Goal: Transaction & Acquisition: Purchase product/service

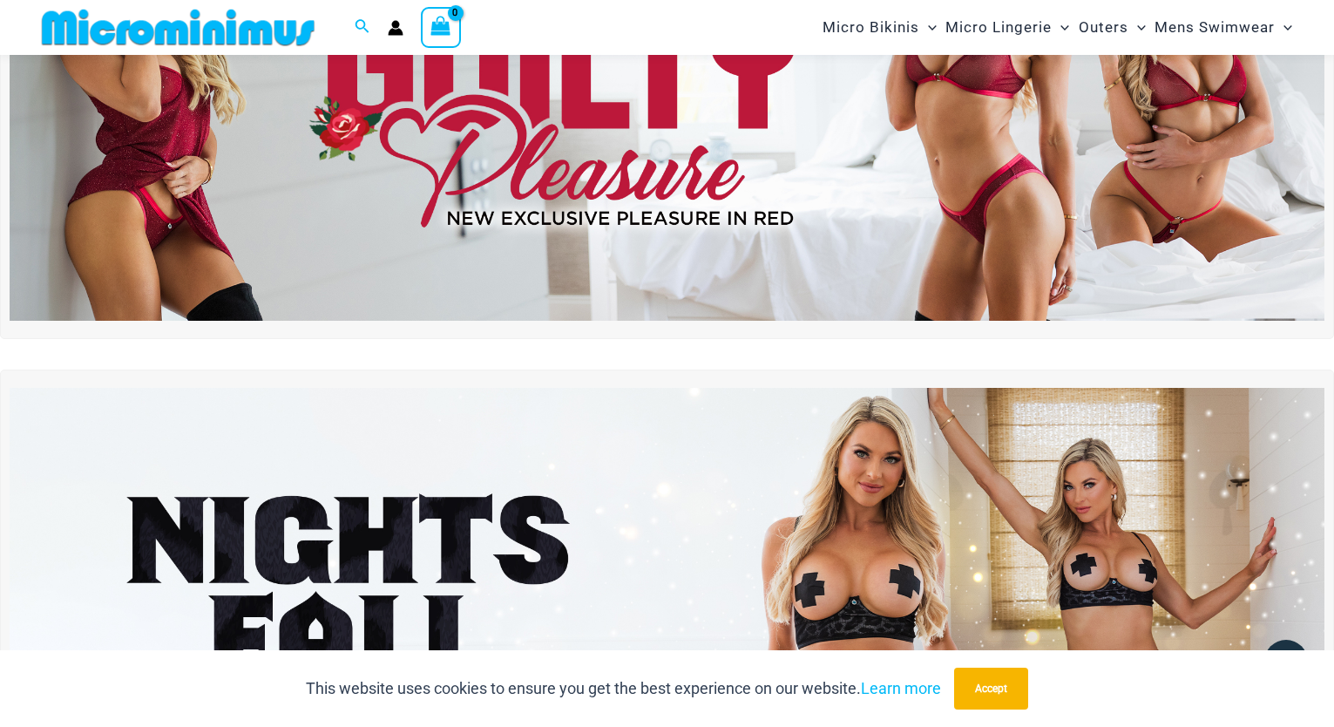
scroll to position [271, 0]
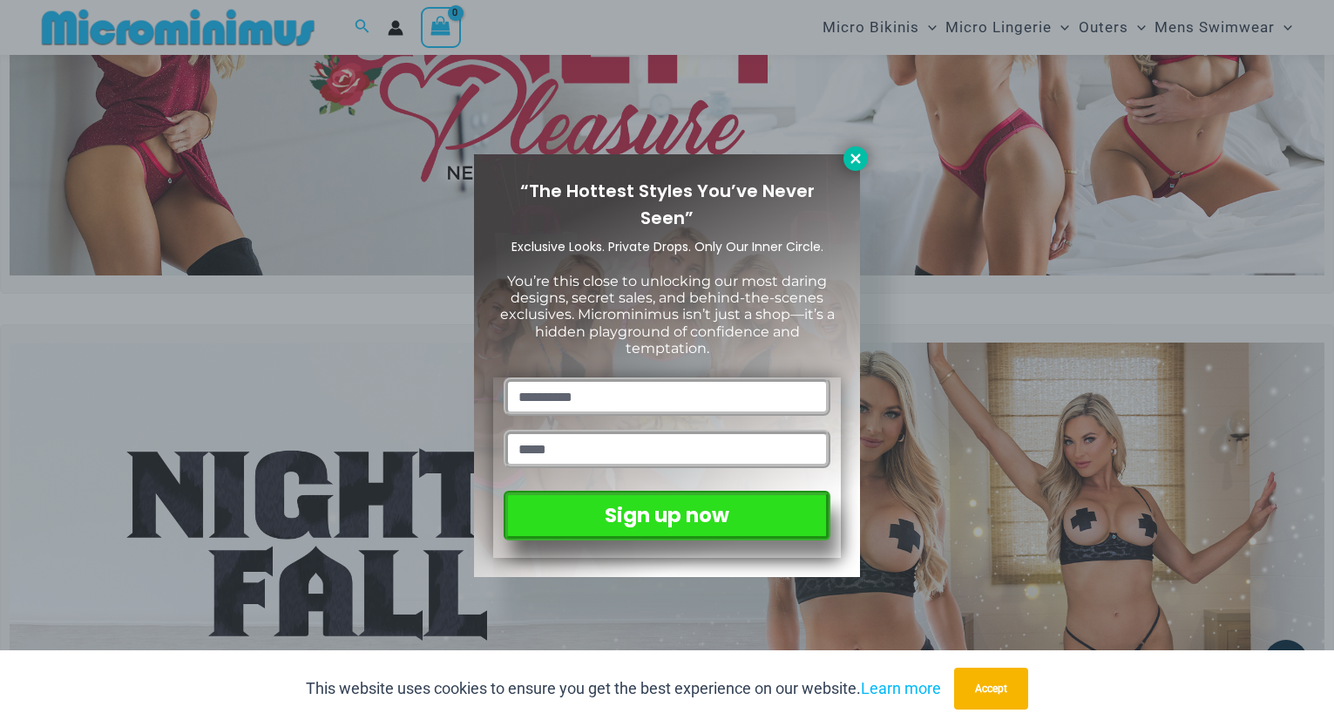
click at [856, 156] on icon at bounding box center [856, 159] width 16 height 16
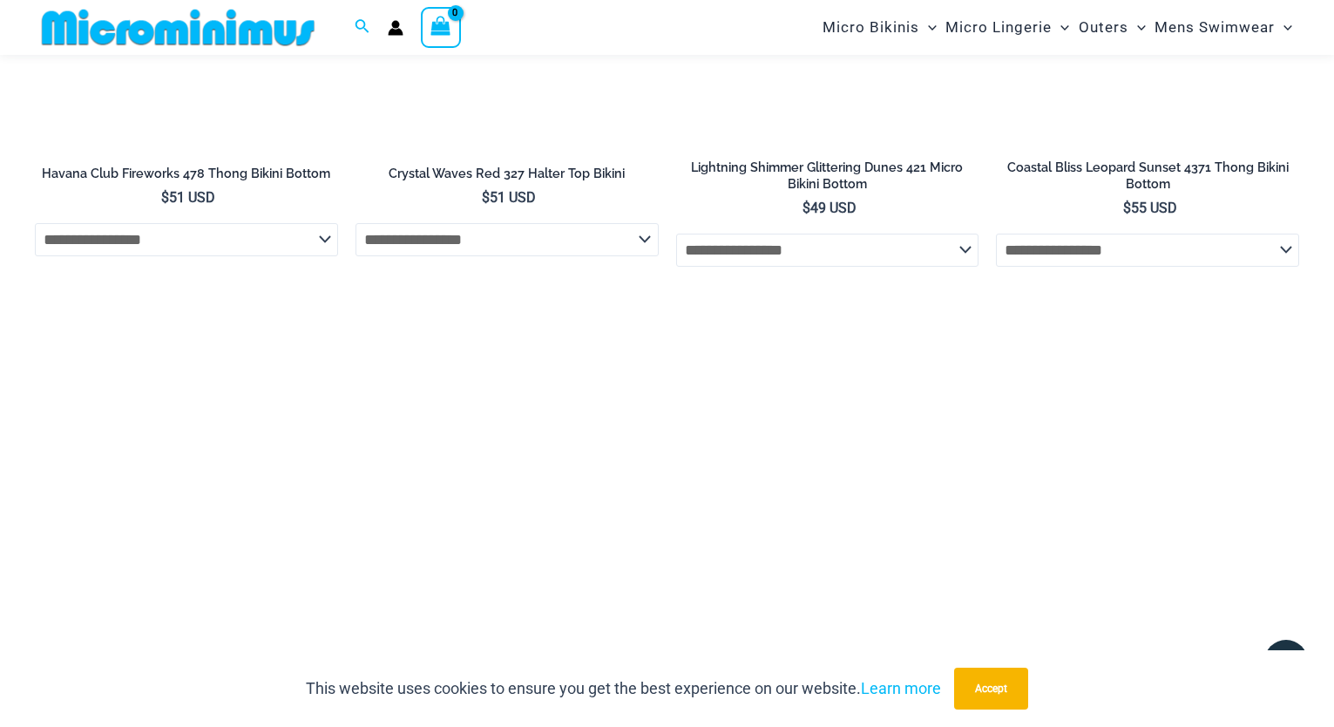
scroll to position [4522, 0]
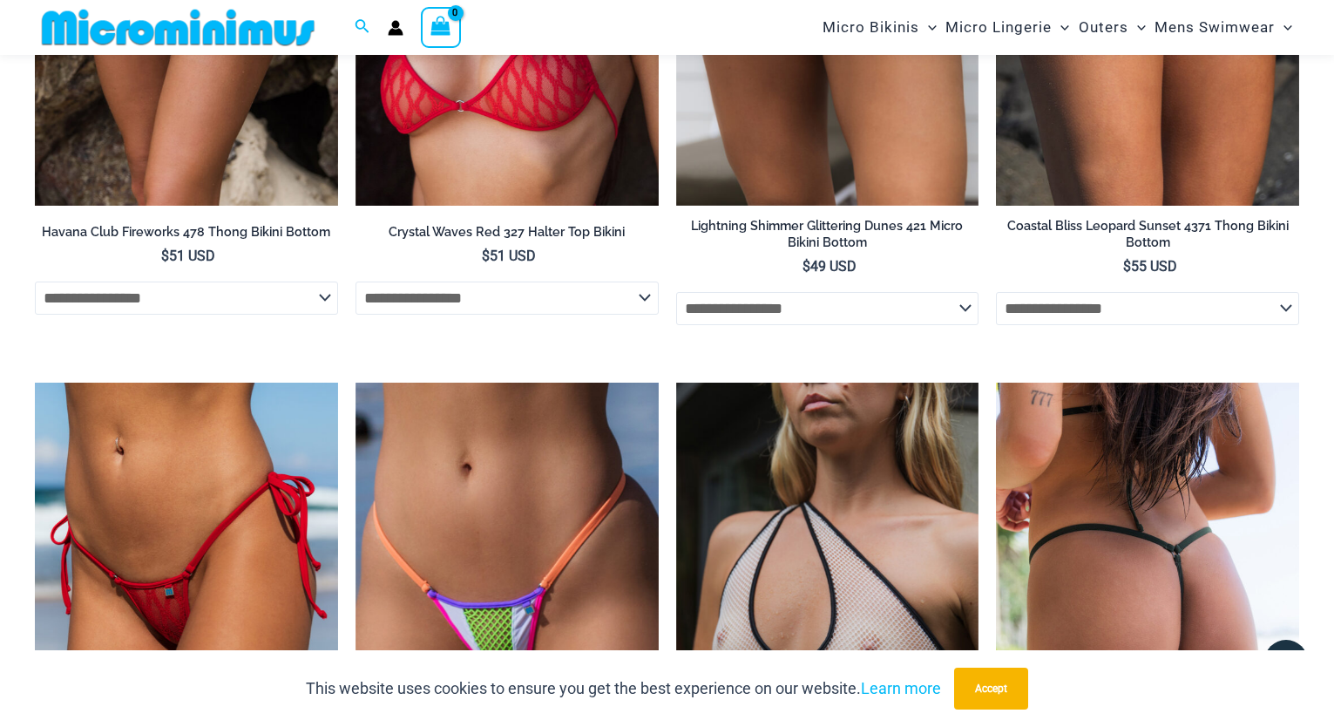
click at [1107, 544] on img at bounding box center [1147, 609] width 303 height 455
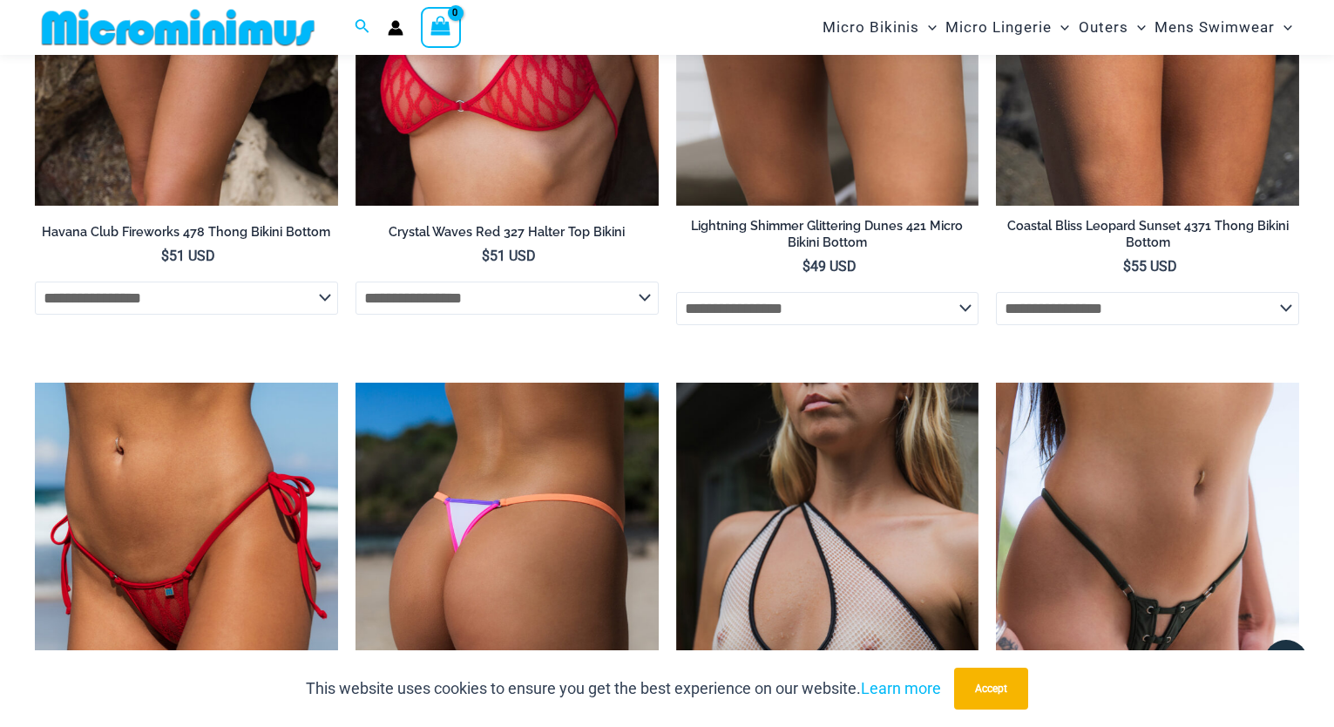
click at [556, 537] on img at bounding box center [506, 609] width 303 height 455
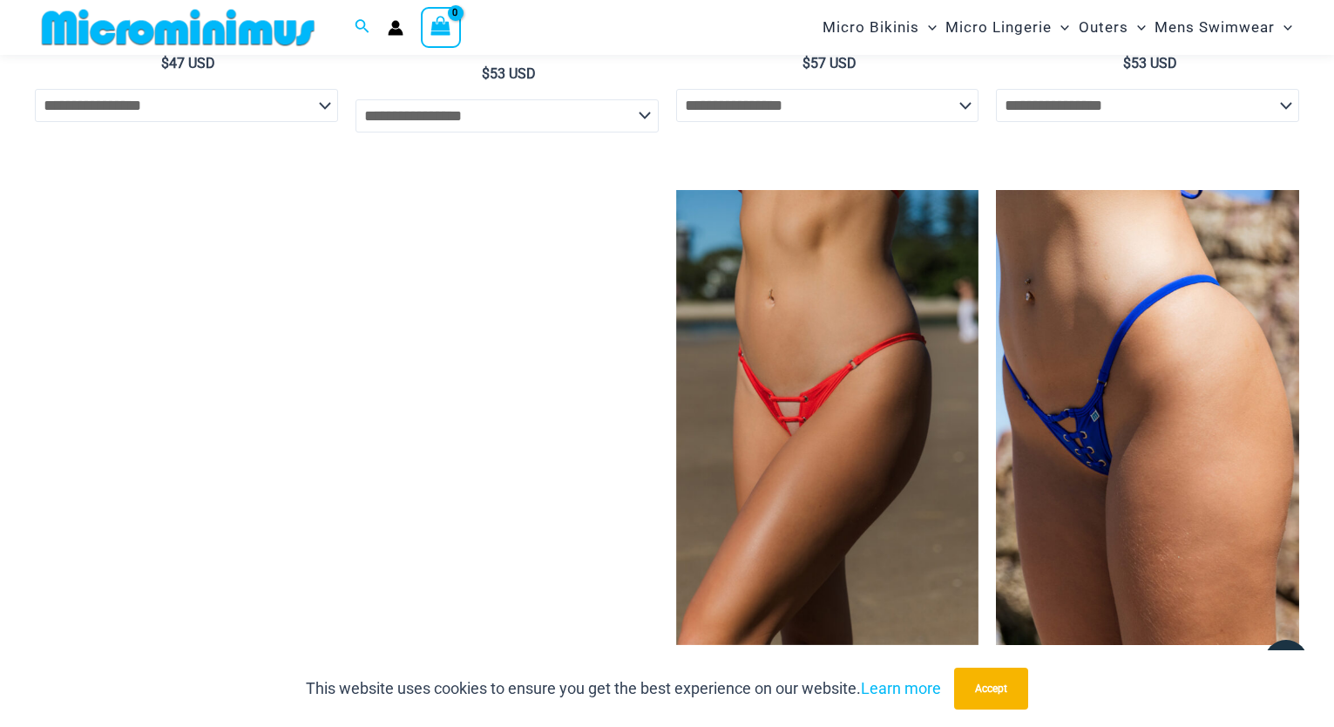
scroll to position [5338, 0]
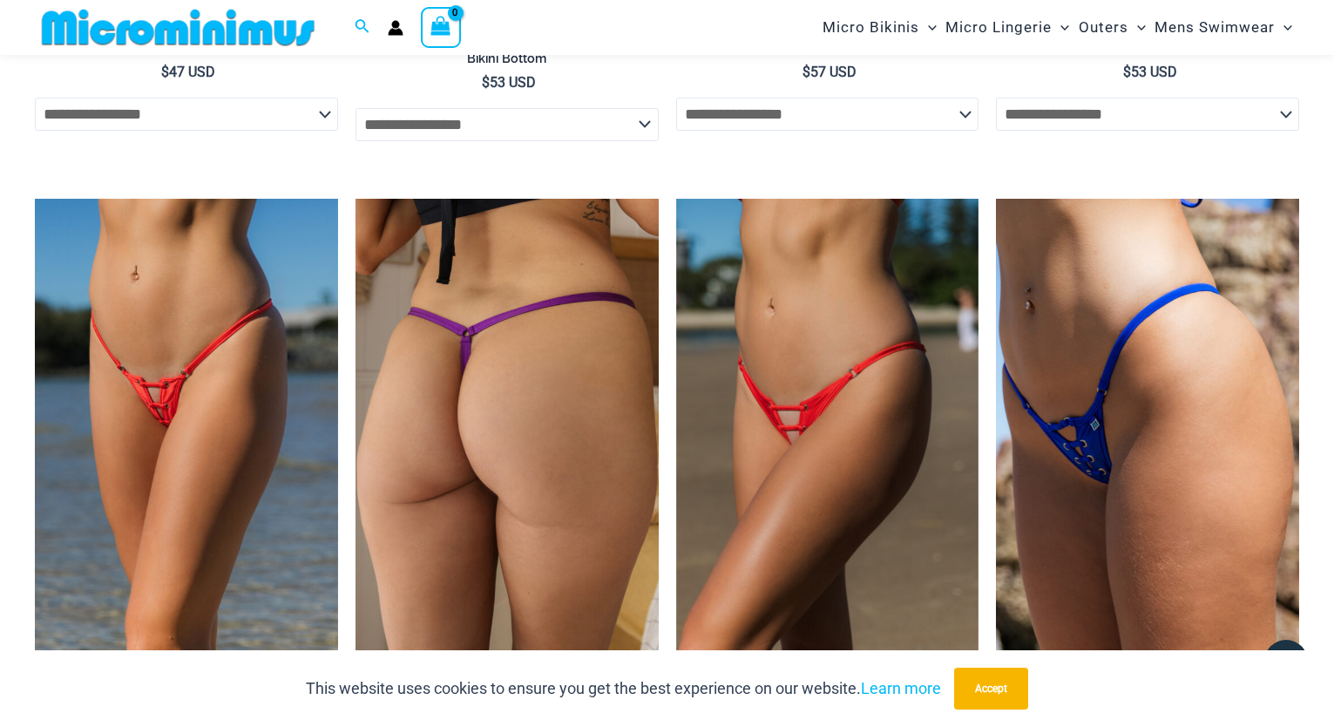
click at [493, 448] on img at bounding box center [506, 426] width 303 height 455
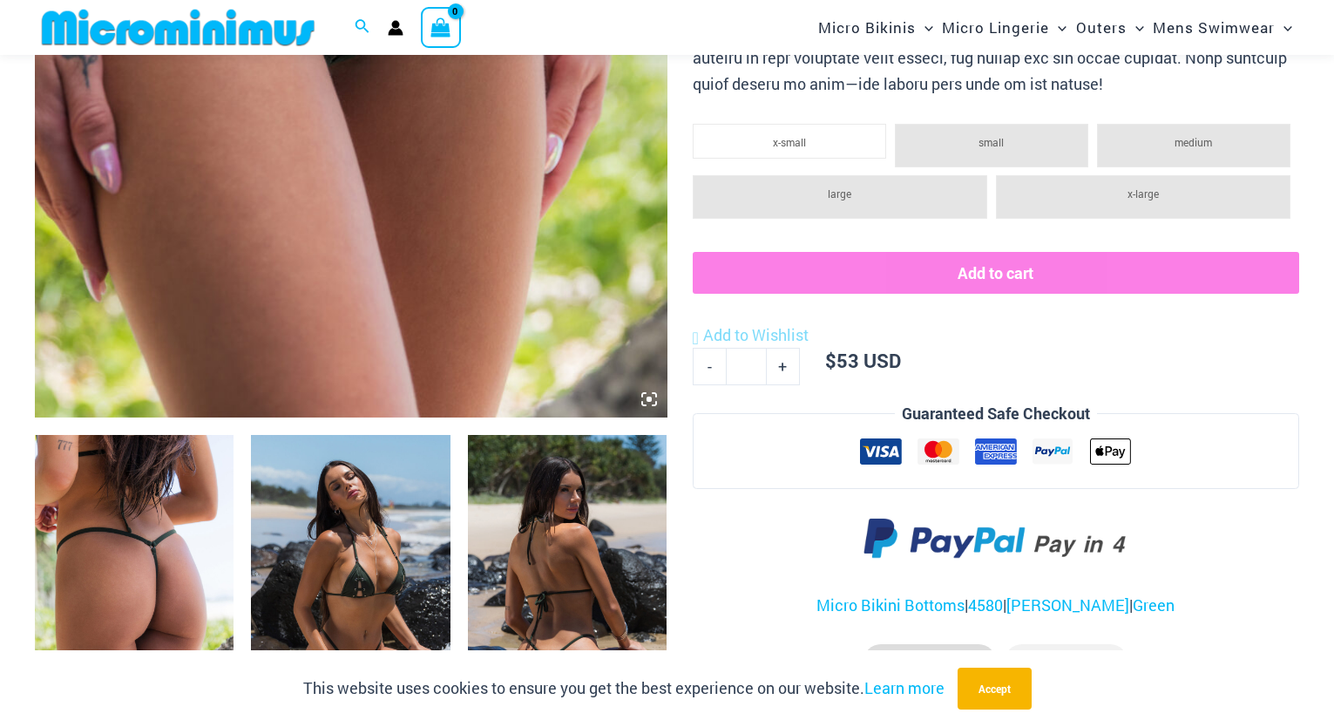
scroll to position [721, 0]
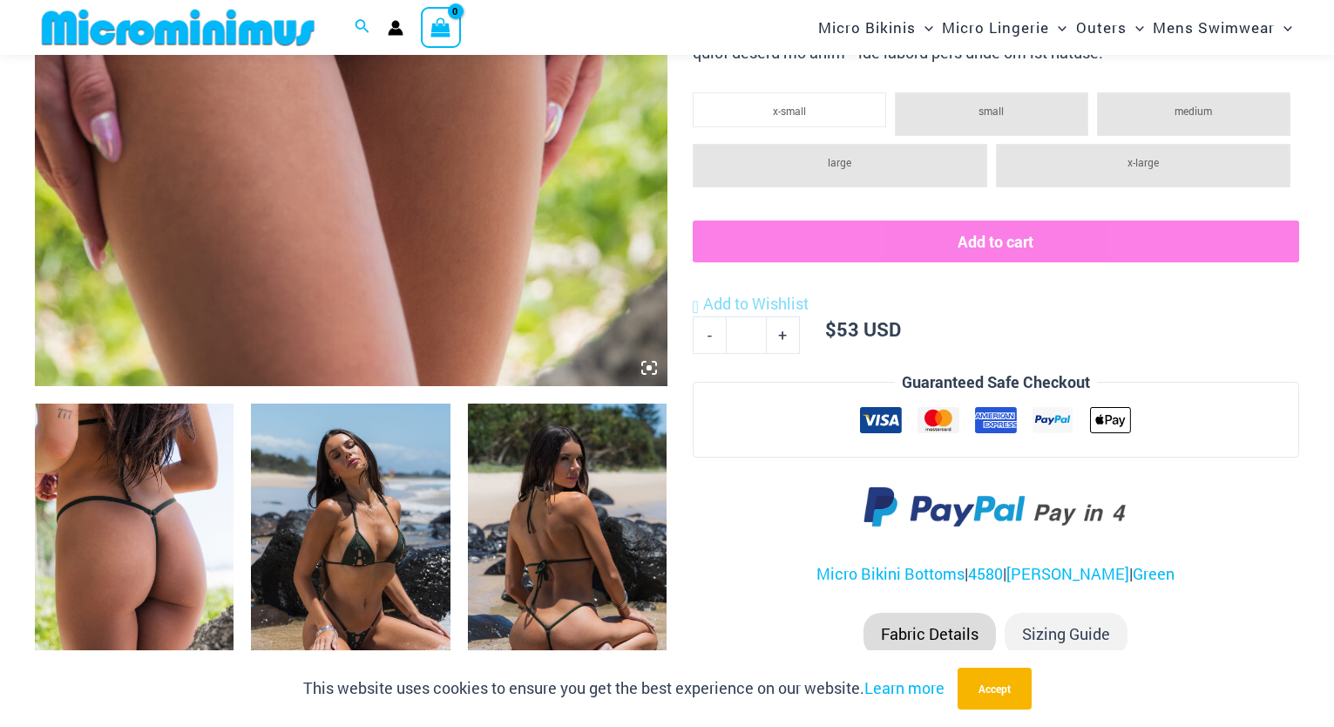
click at [358, 571] on img at bounding box center [350, 552] width 199 height 299
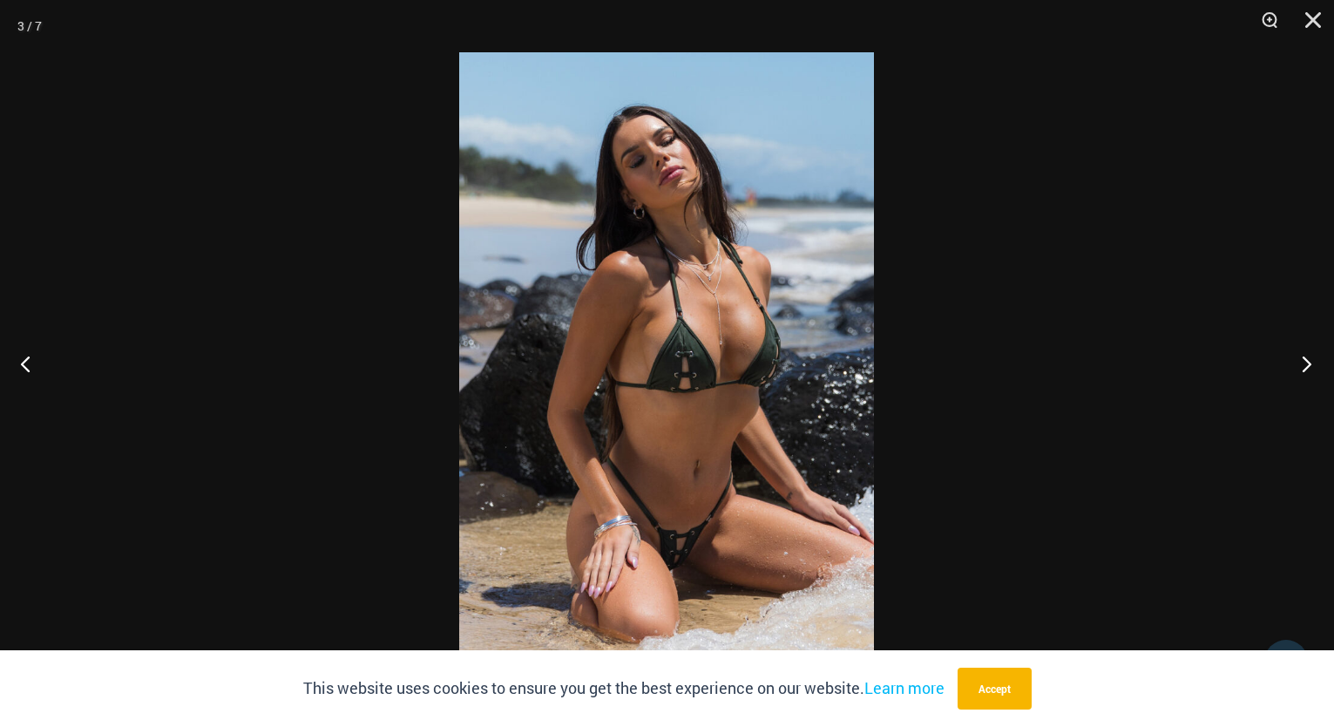
click at [1307, 368] on button "Next" at bounding box center [1301, 363] width 65 height 87
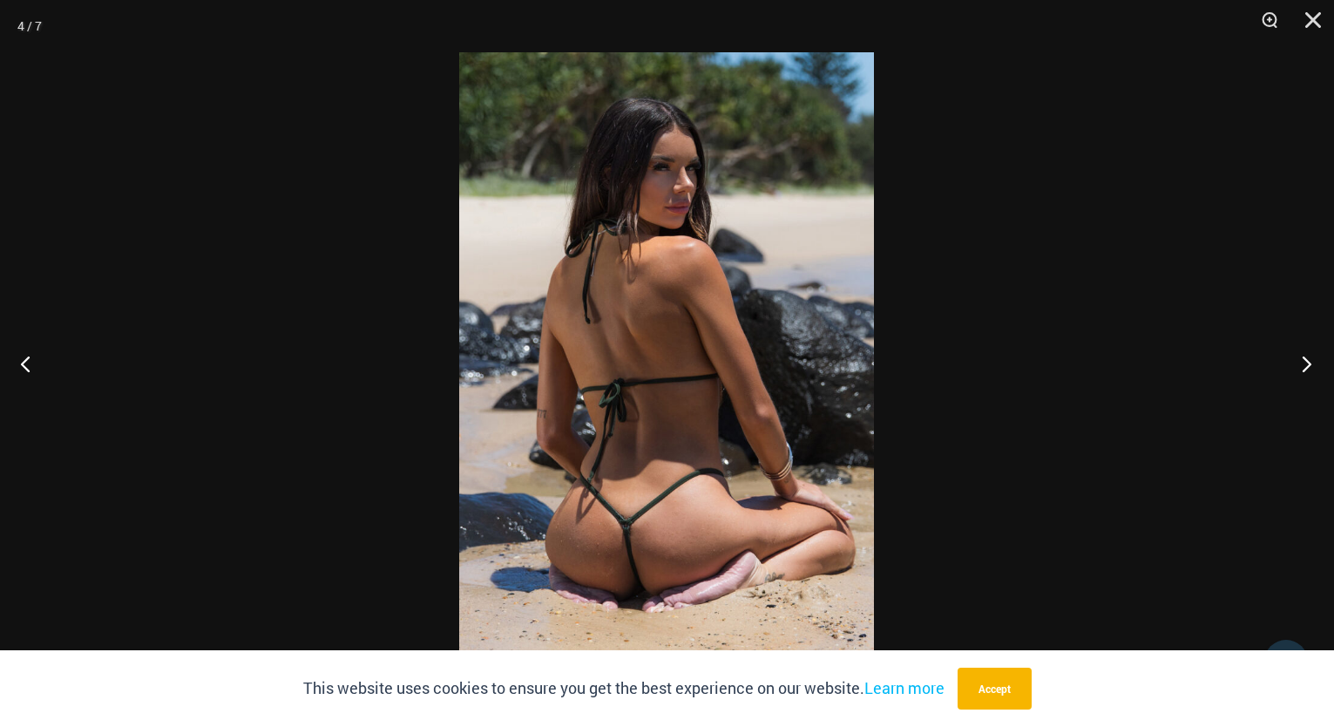
click at [1307, 368] on button "Next" at bounding box center [1301, 363] width 65 height 87
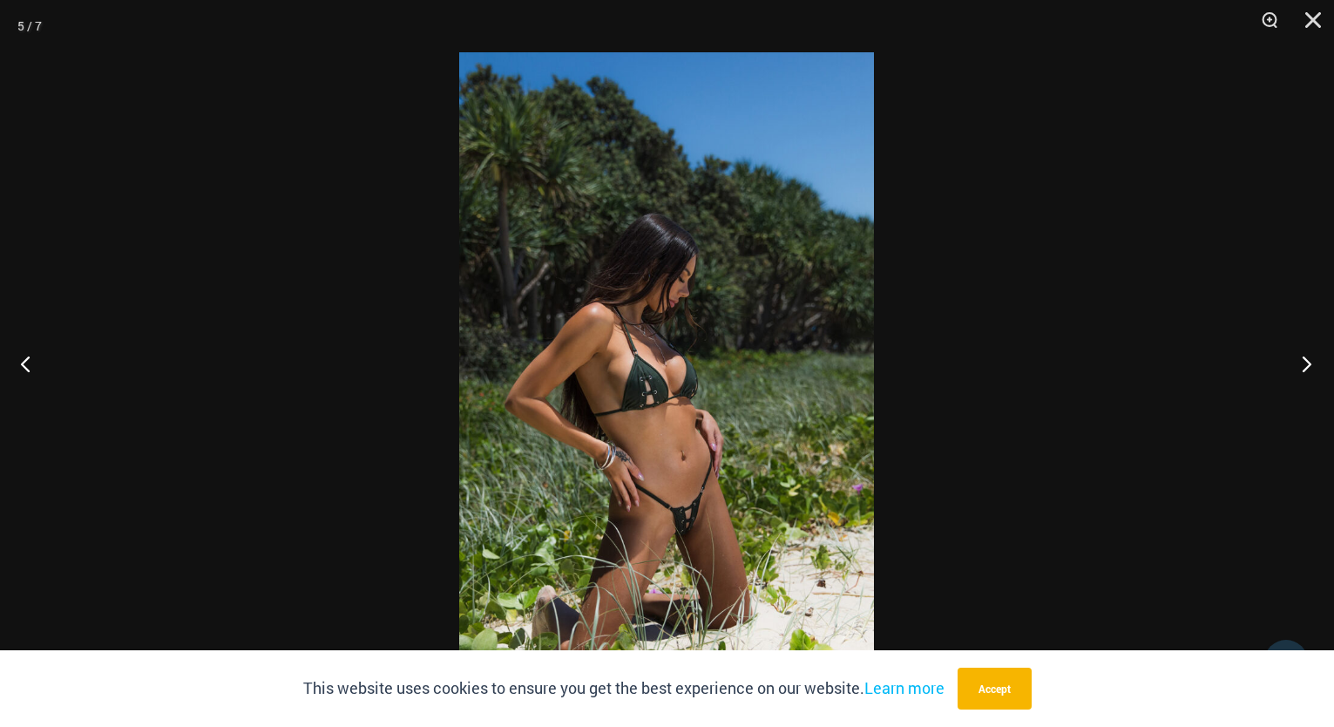
click at [1307, 368] on button "Next" at bounding box center [1301, 363] width 65 height 87
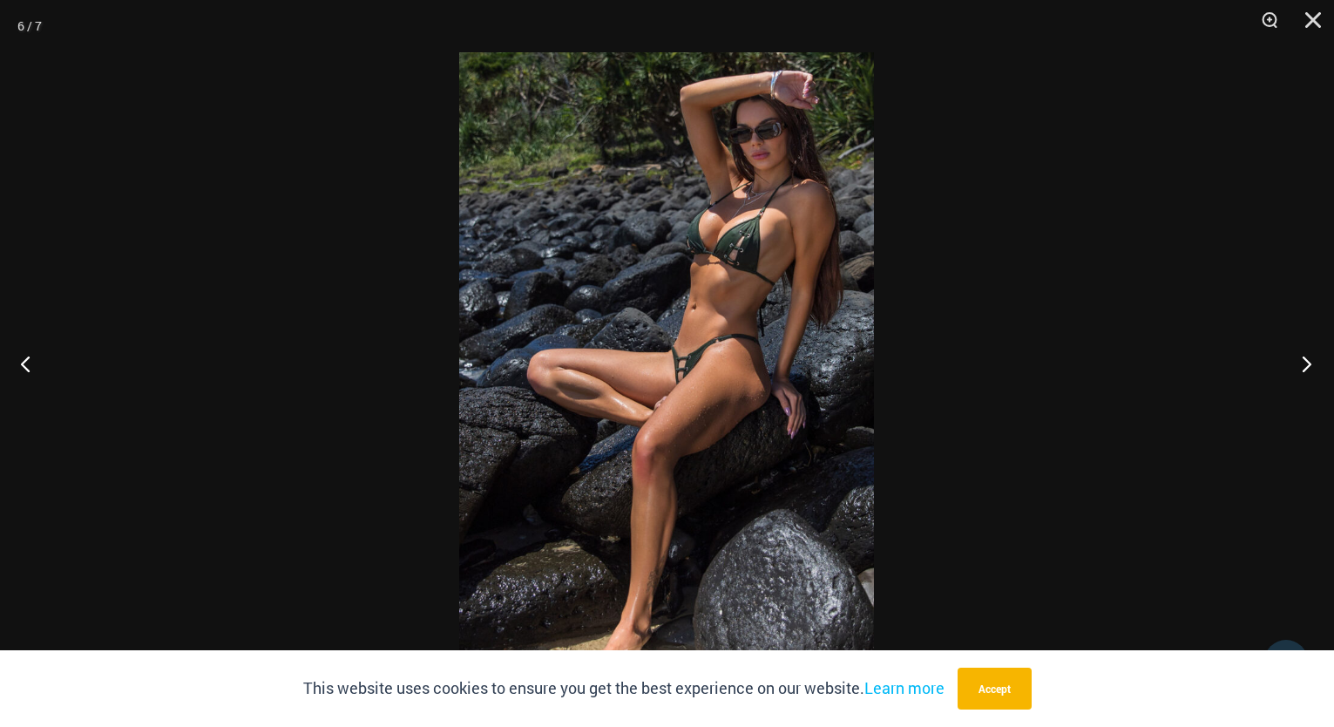
click at [1307, 368] on button "Next" at bounding box center [1301, 363] width 65 height 87
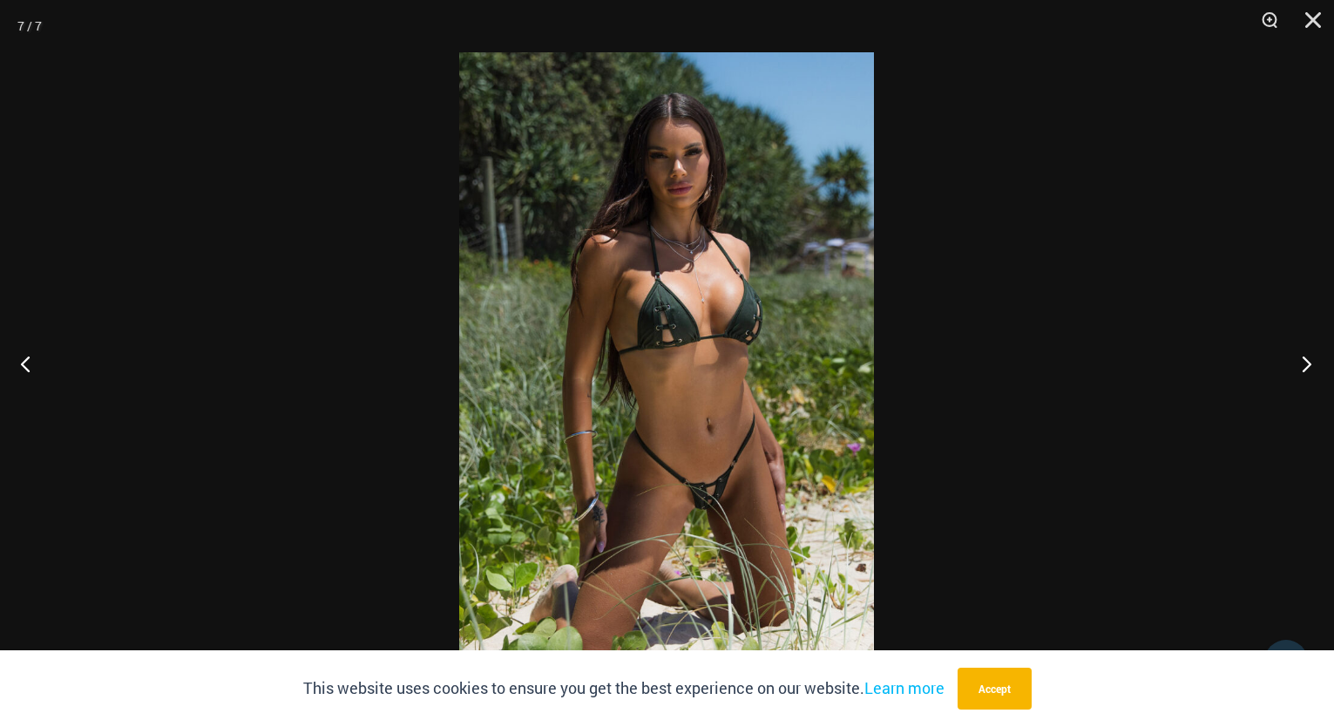
click at [1307, 368] on button "Next" at bounding box center [1301, 363] width 65 height 87
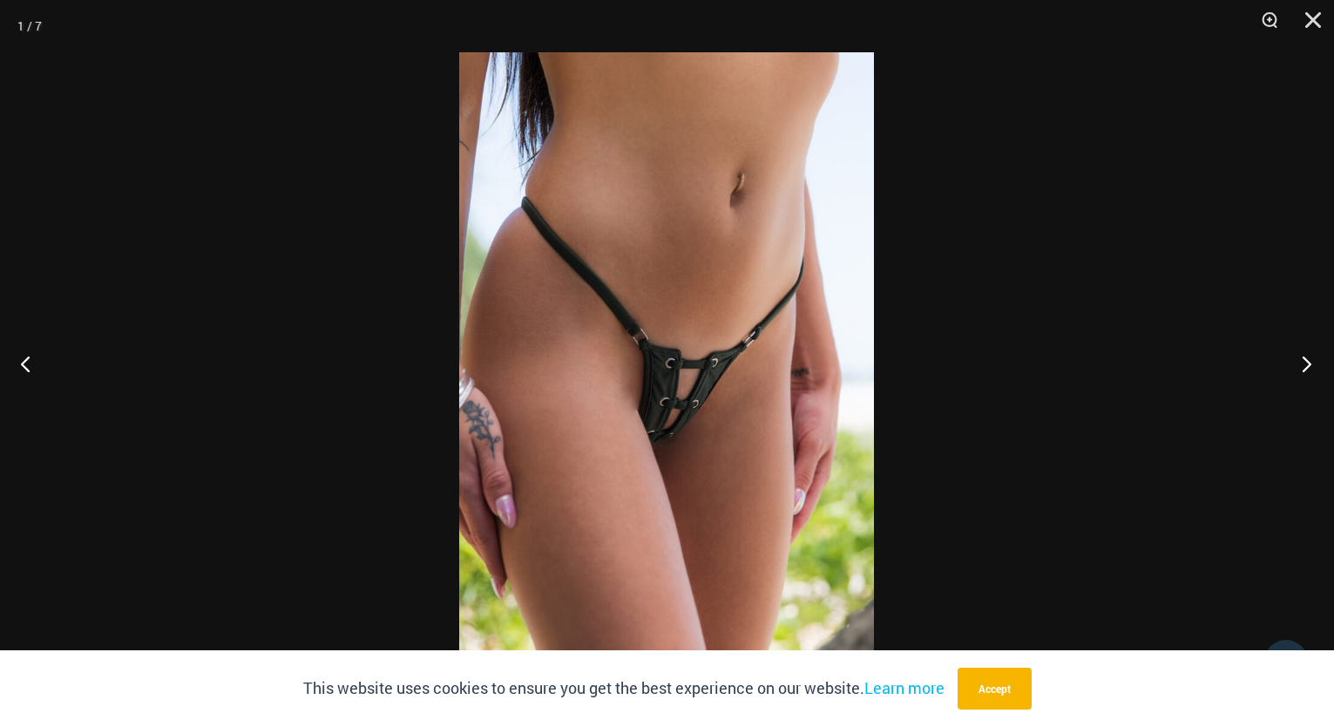
click at [1307, 368] on button "Next" at bounding box center [1301, 363] width 65 height 87
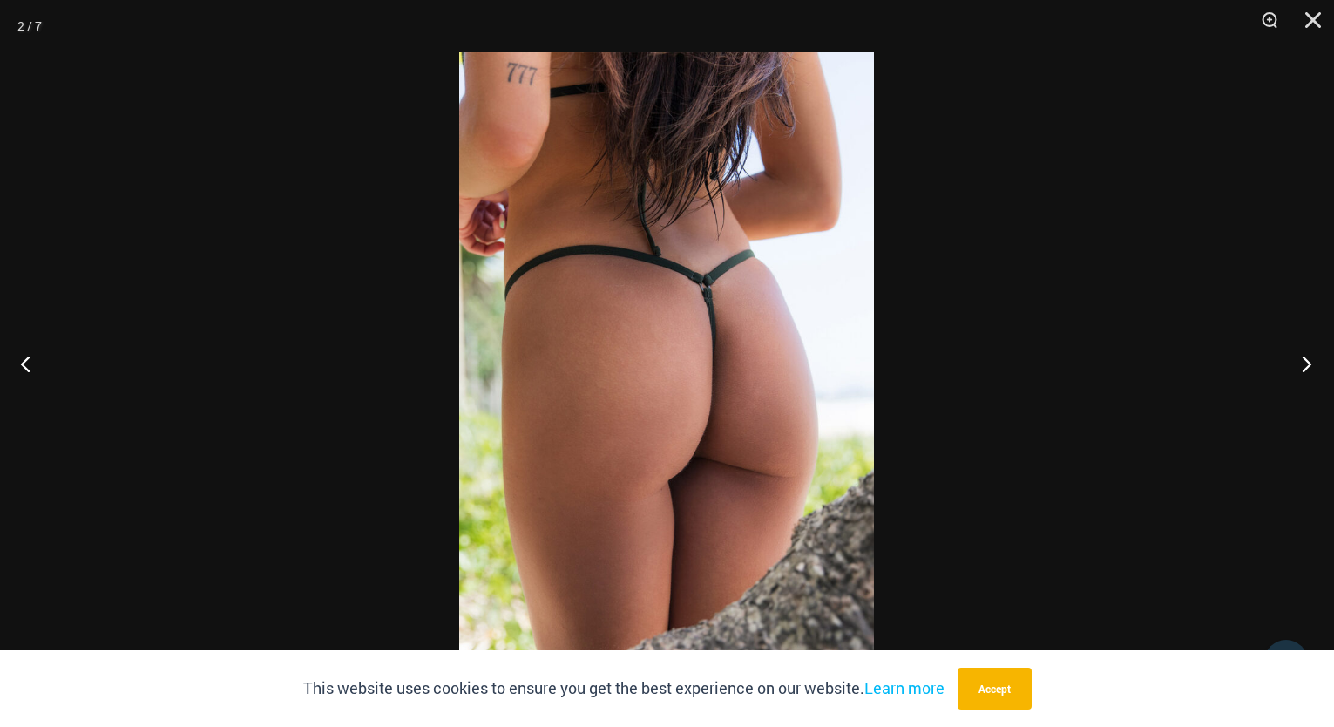
click at [1307, 368] on button "Next" at bounding box center [1301, 363] width 65 height 87
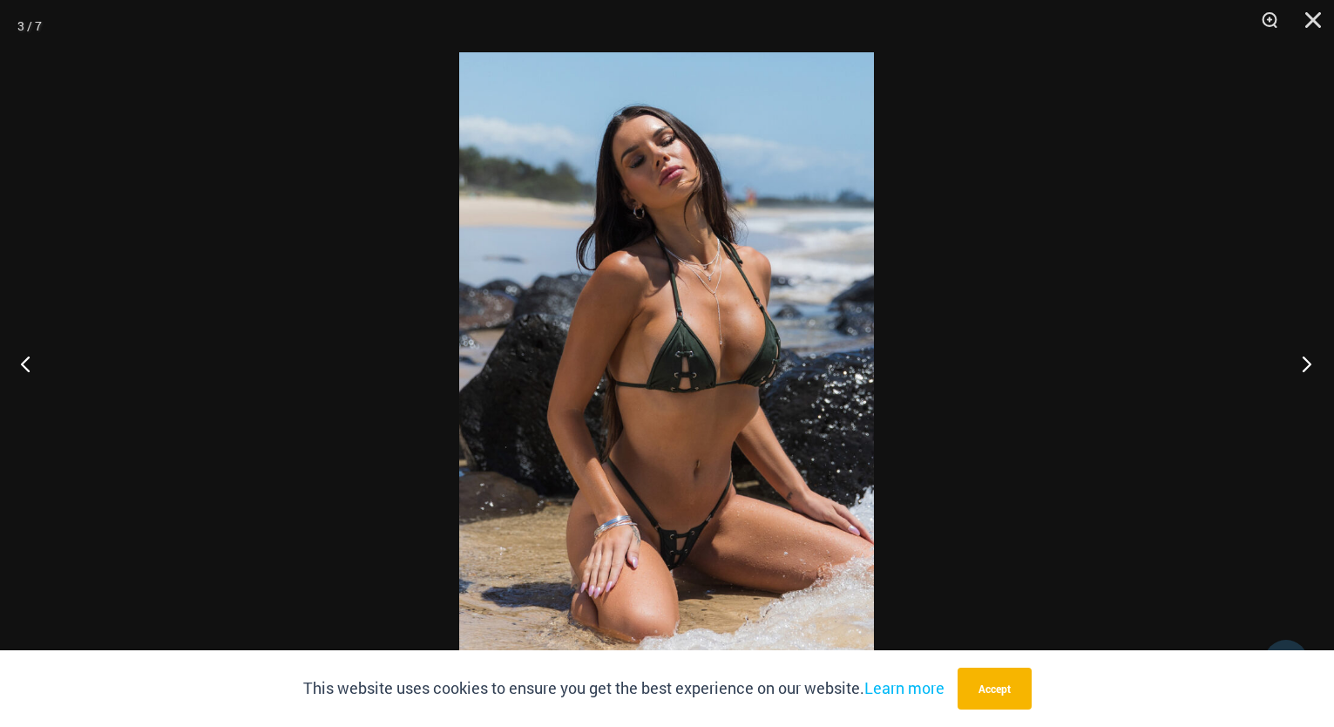
click at [1307, 368] on button "Next" at bounding box center [1301, 363] width 65 height 87
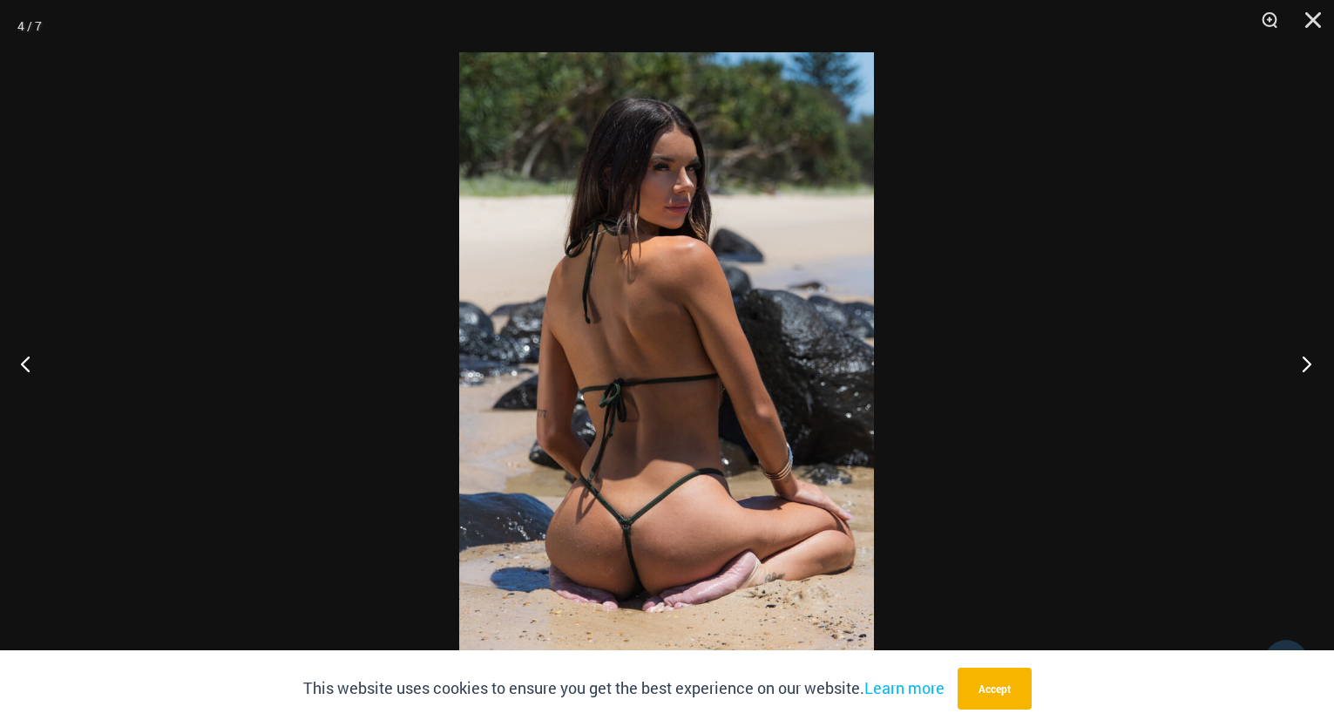
click at [1307, 368] on button "Next" at bounding box center [1301, 363] width 65 height 87
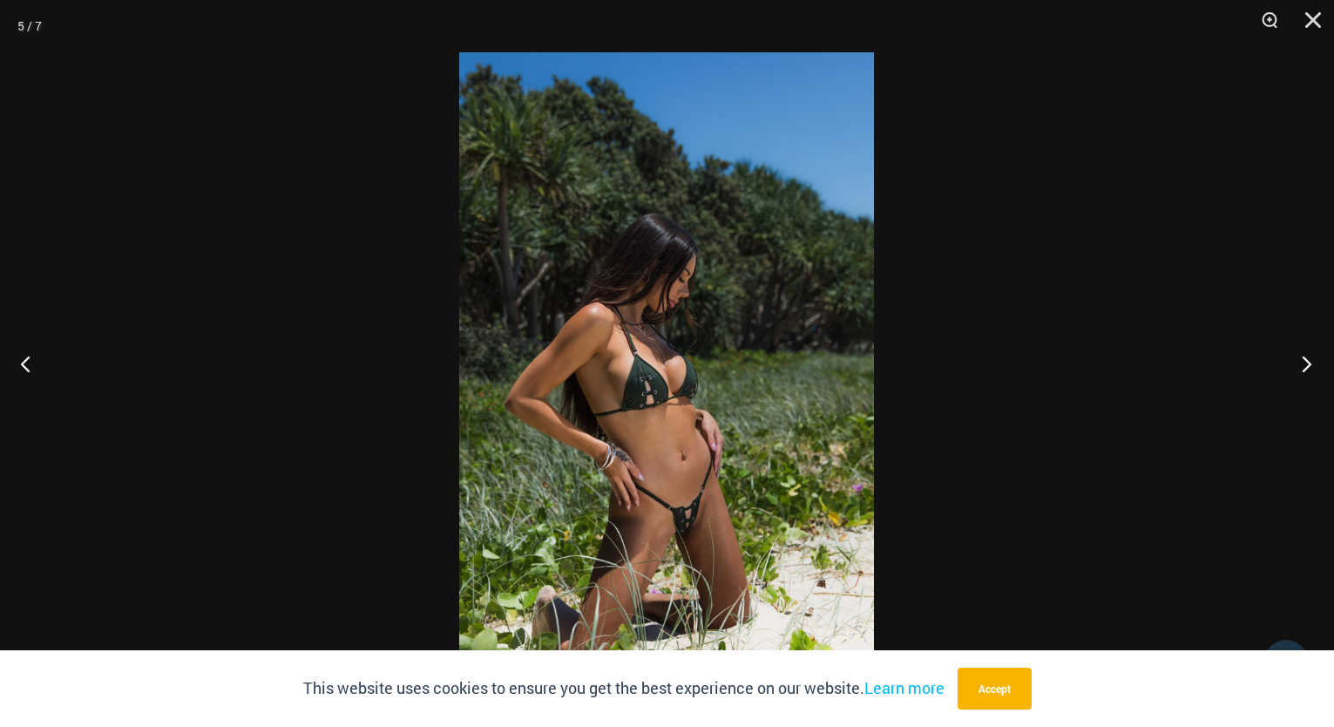
click at [1307, 368] on button "Next" at bounding box center [1301, 363] width 65 height 87
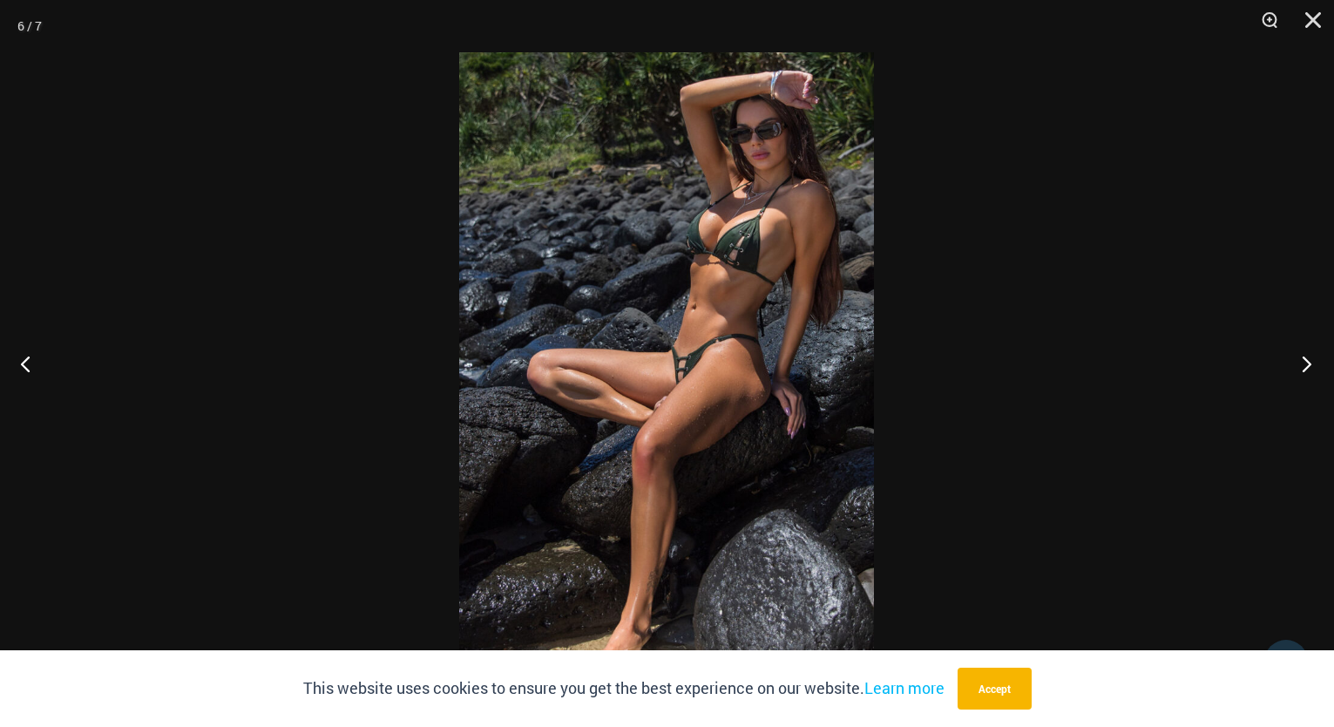
click at [1307, 368] on button "Next" at bounding box center [1301, 363] width 65 height 87
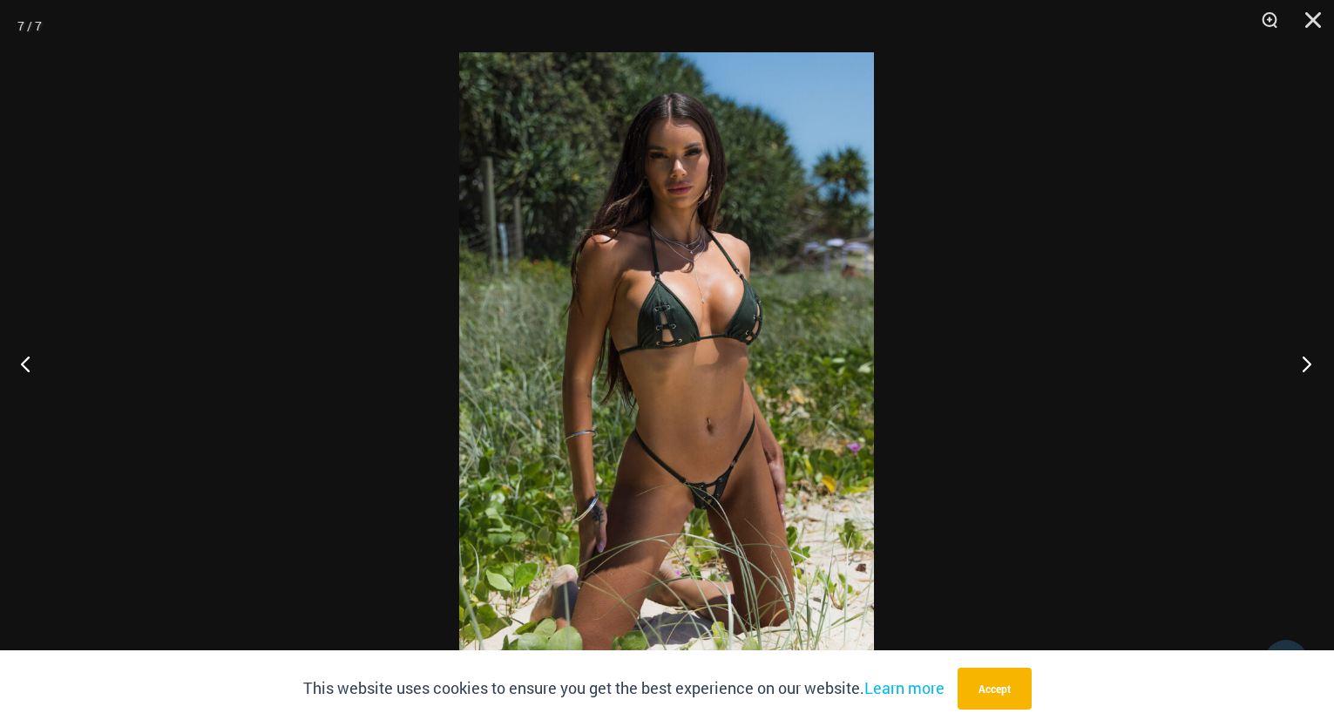
click at [1307, 368] on button "Next" at bounding box center [1301, 363] width 65 height 87
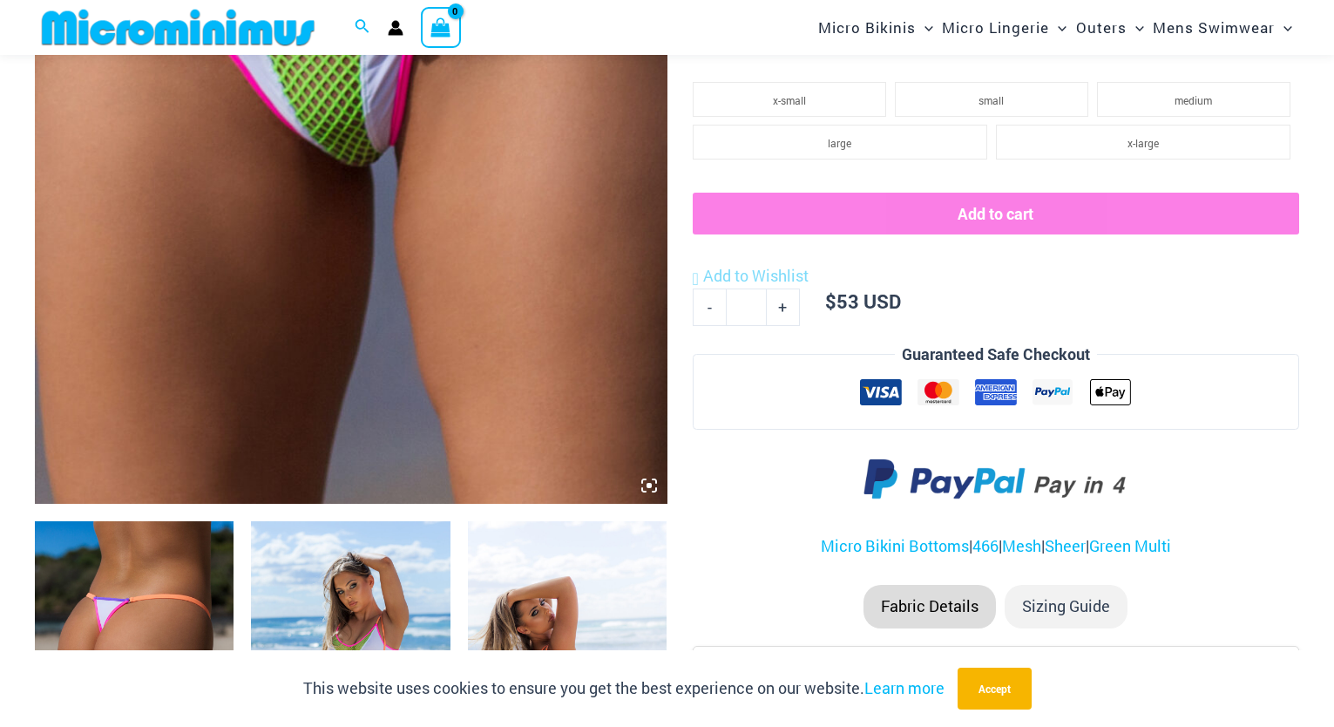
scroll to position [605, 0]
click at [140, 583] on img at bounding box center [134, 669] width 199 height 299
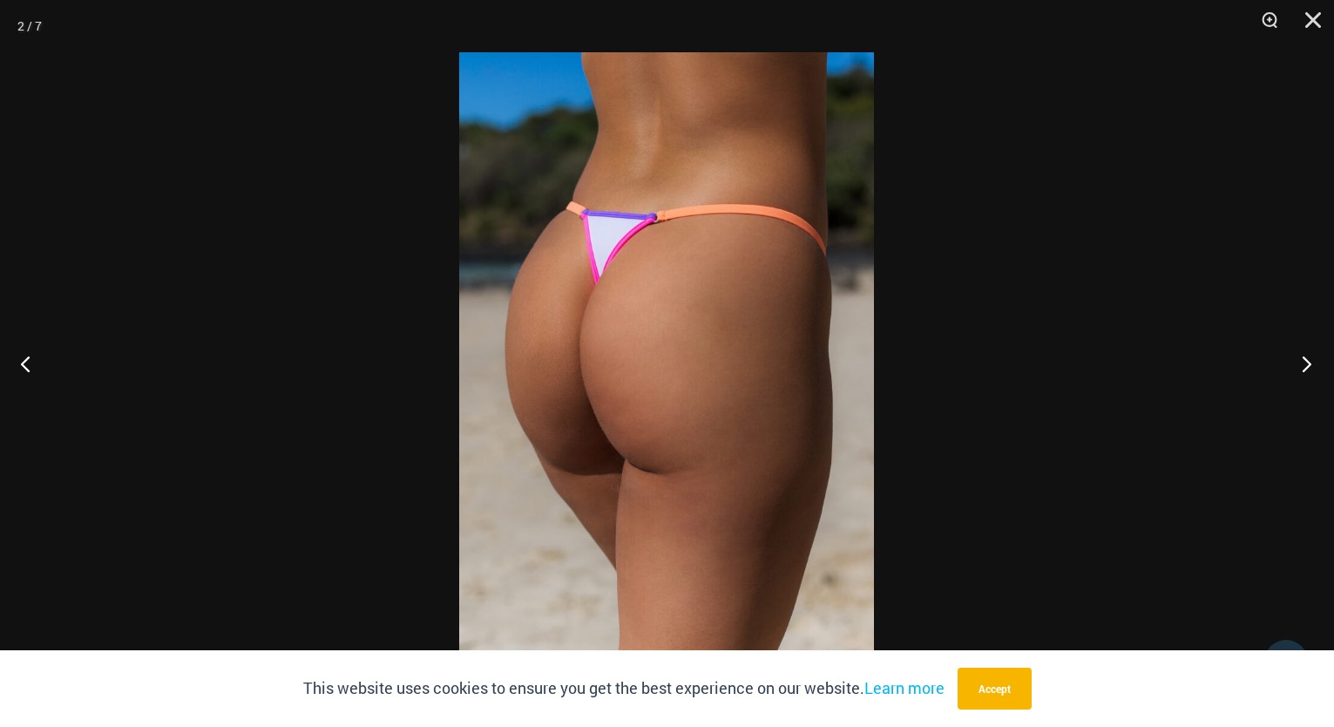
click at [1307, 369] on button "Next" at bounding box center [1301, 363] width 65 height 87
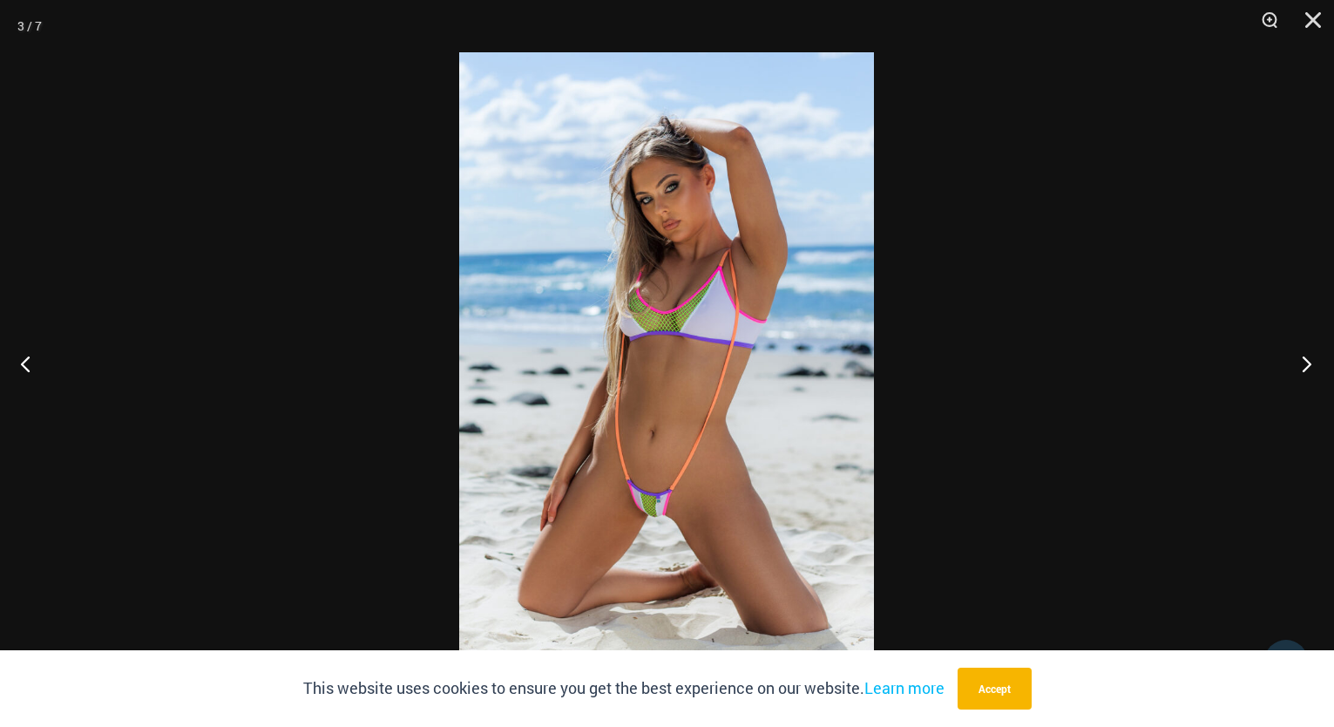
click at [1307, 369] on button "Next" at bounding box center [1301, 363] width 65 height 87
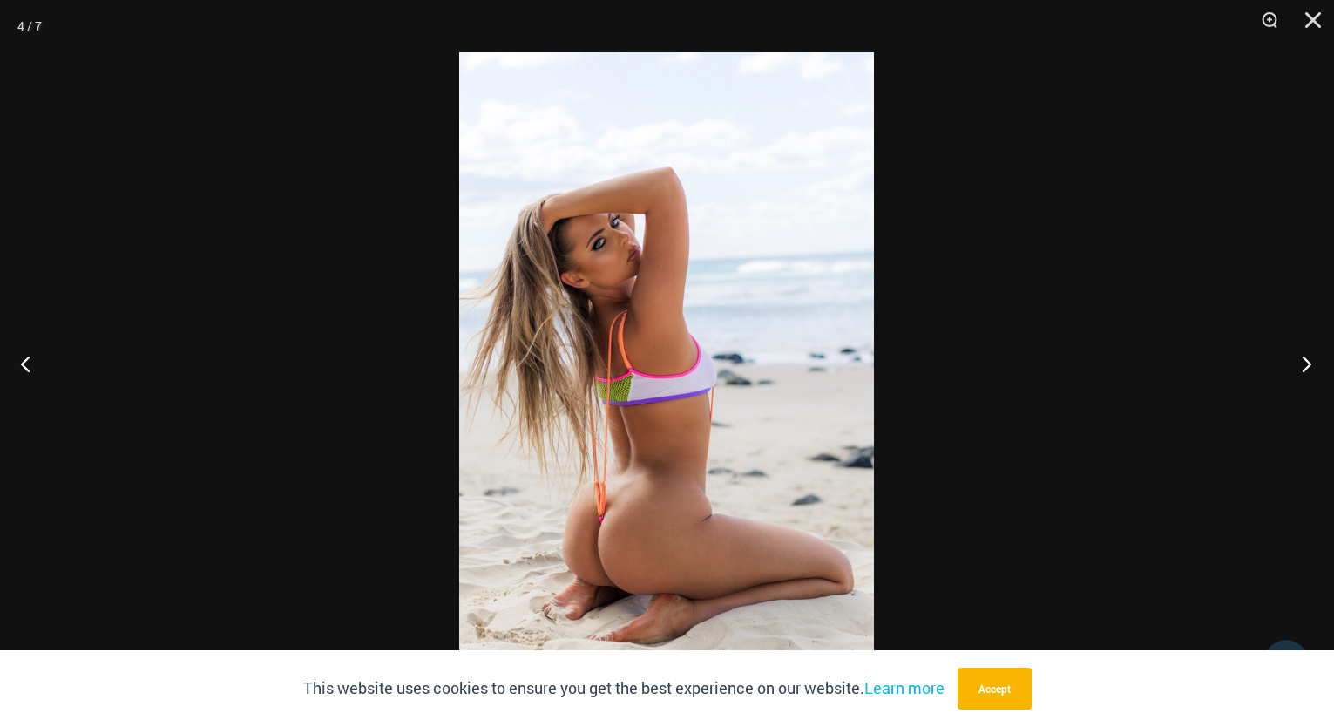
click at [1307, 369] on button "Next" at bounding box center [1301, 363] width 65 height 87
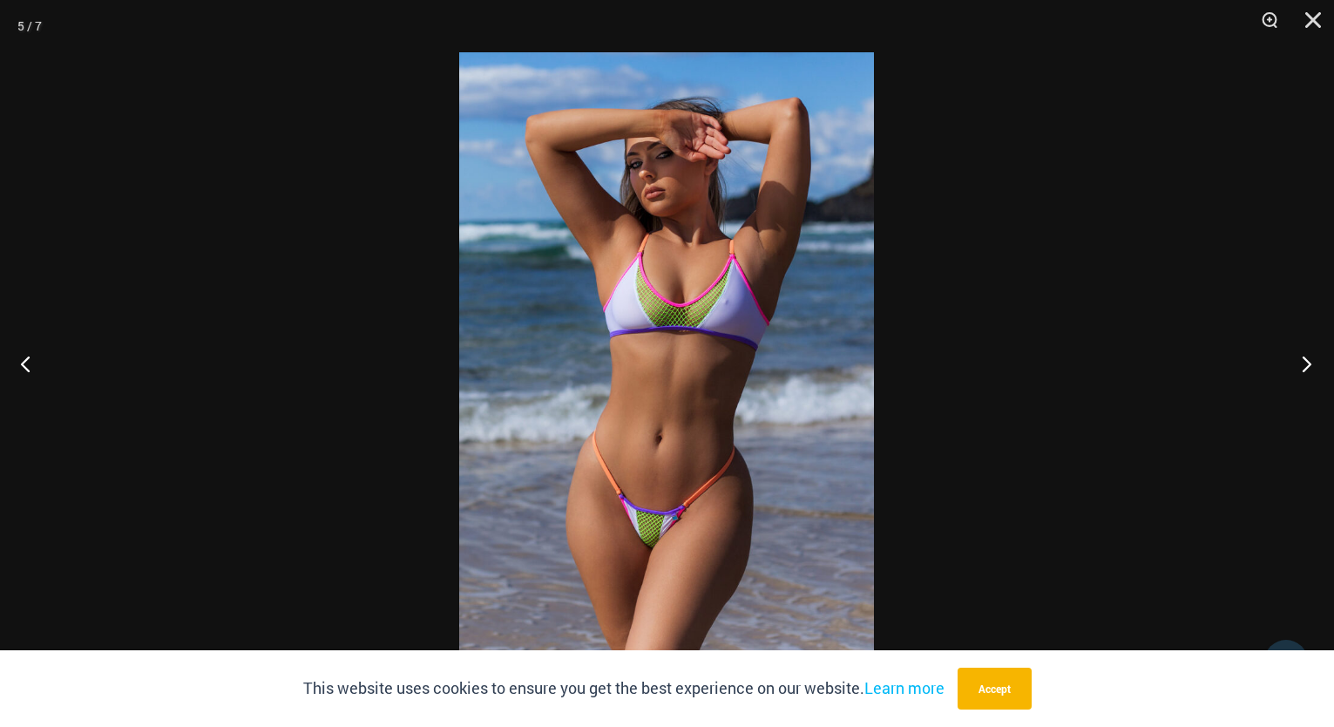
click at [1307, 369] on button "Next" at bounding box center [1301, 363] width 65 height 87
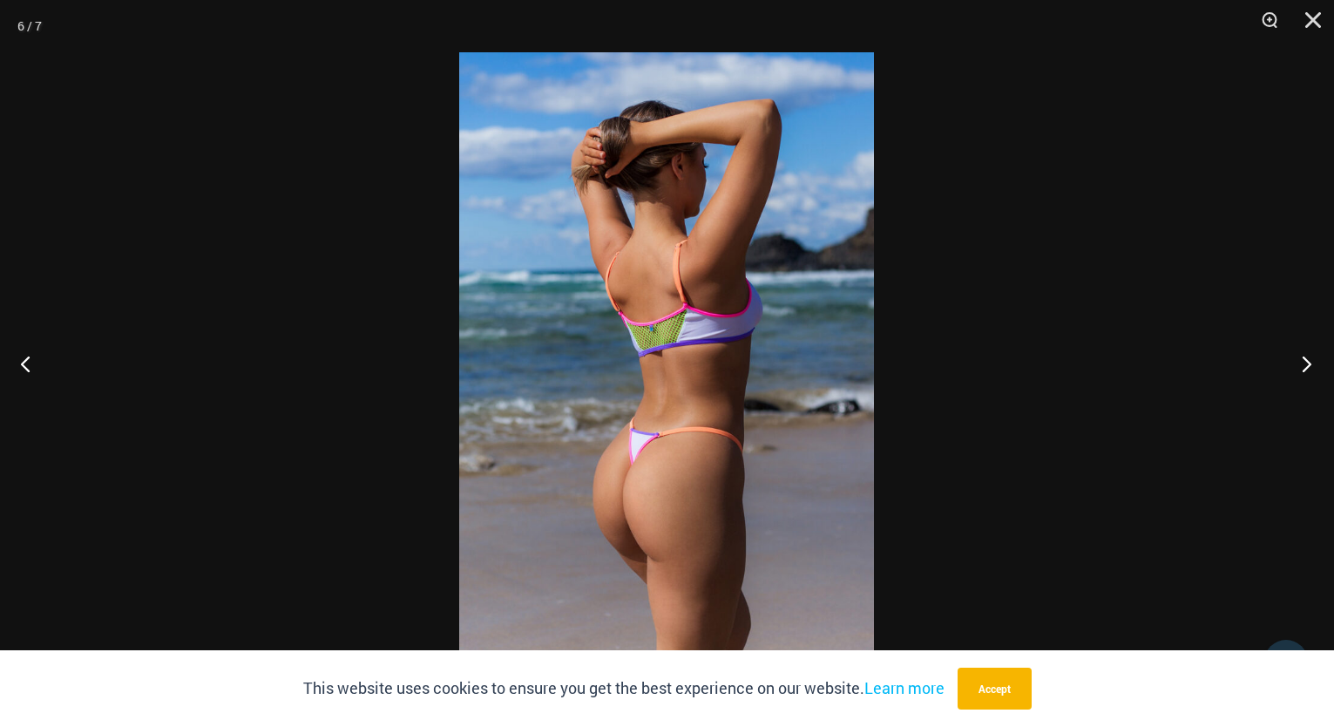
click at [1307, 369] on button "Next" at bounding box center [1301, 363] width 65 height 87
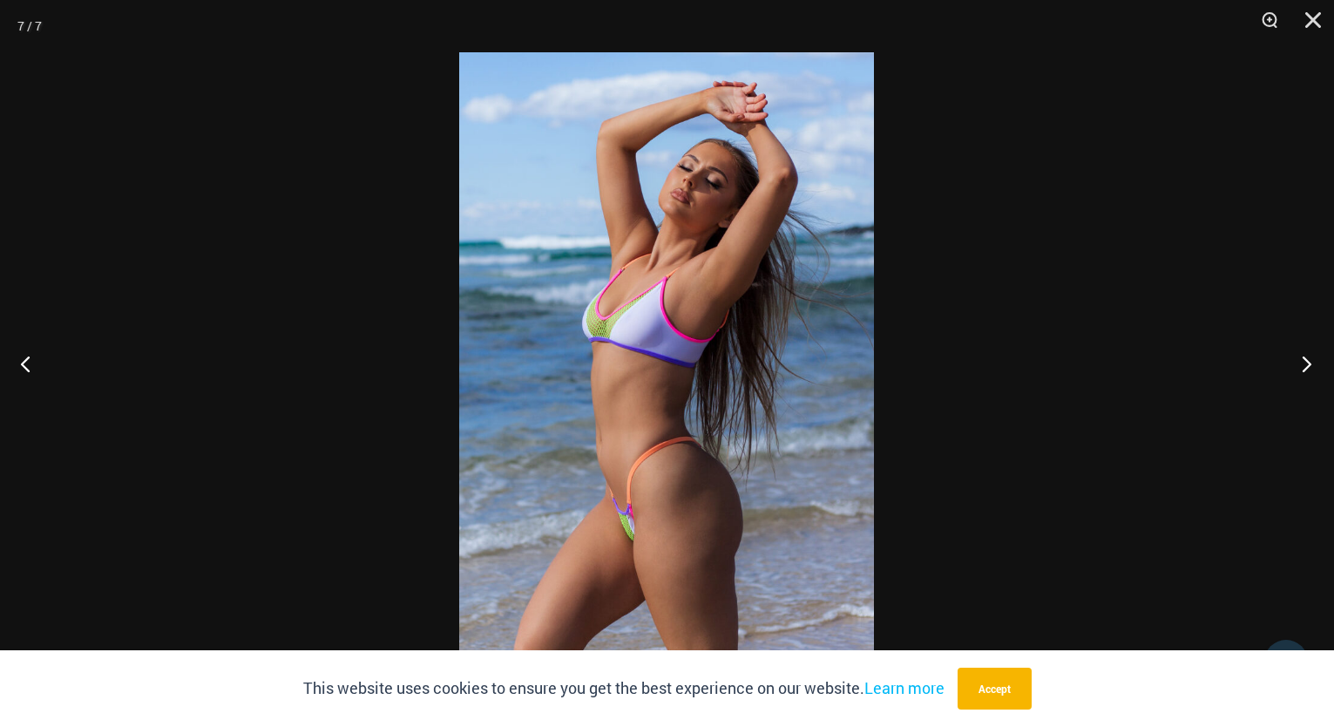
click at [1307, 369] on button "Next" at bounding box center [1301, 363] width 65 height 87
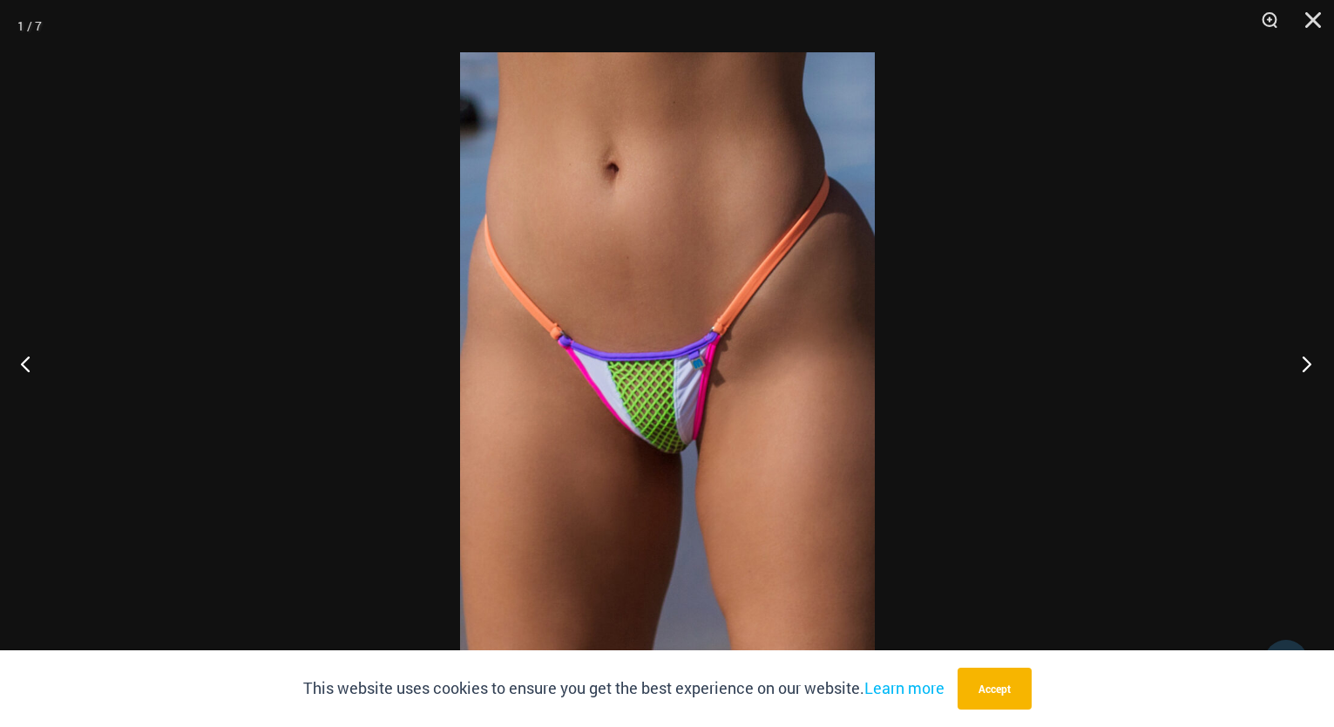
click at [1307, 369] on button "Next" at bounding box center [1301, 363] width 65 height 87
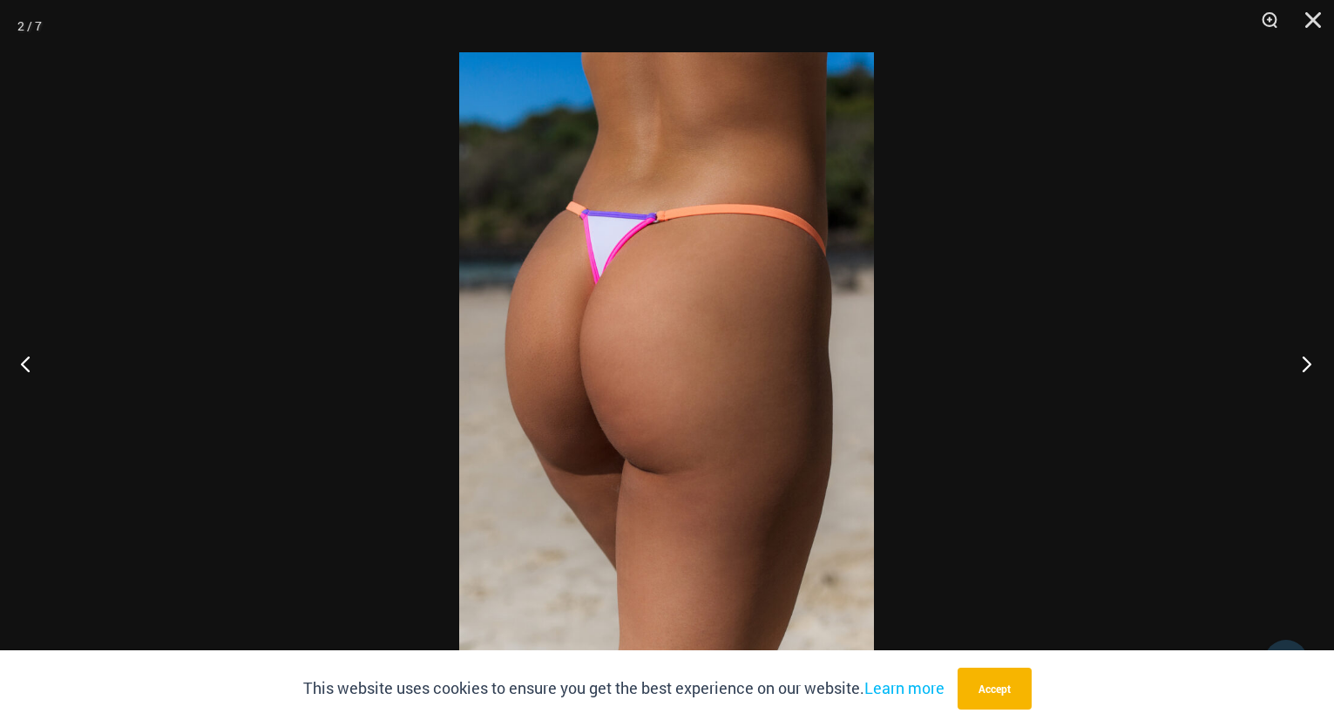
click at [1307, 369] on button "Next" at bounding box center [1301, 363] width 65 height 87
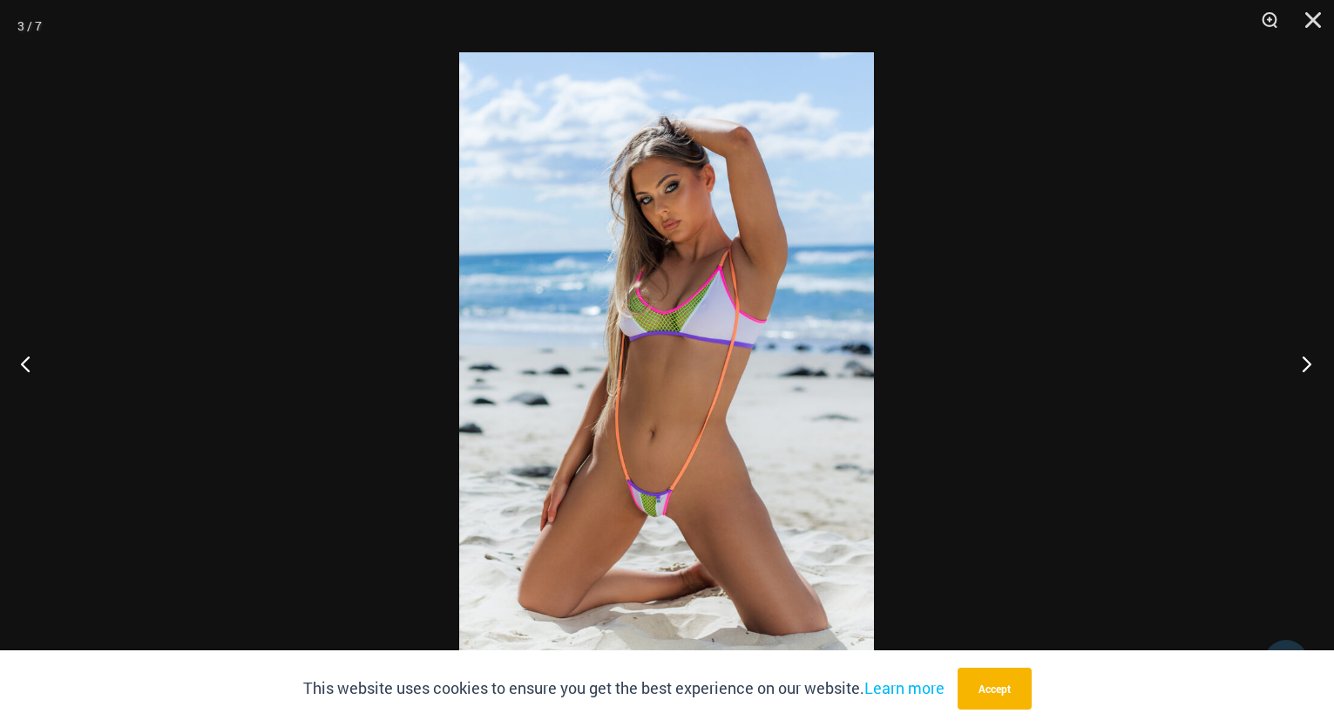
click at [1307, 369] on button "Next" at bounding box center [1301, 363] width 65 height 87
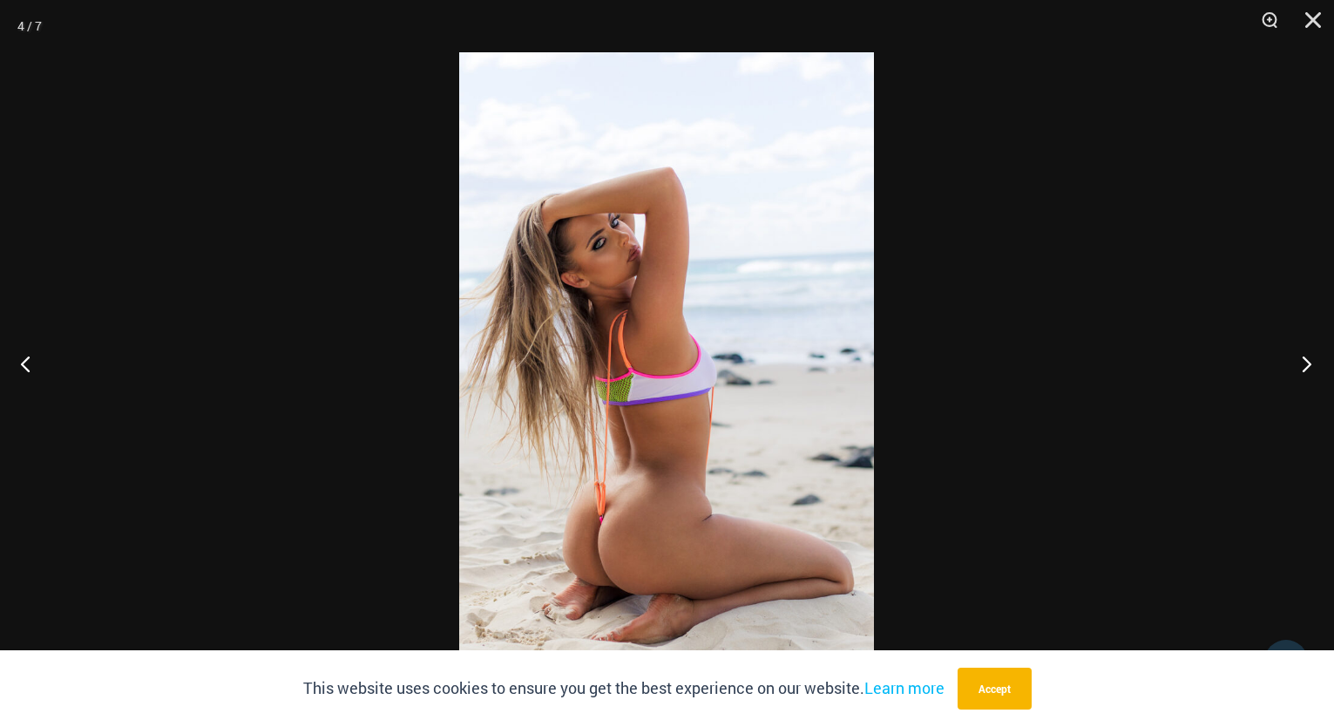
click at [1307, 369] on button "Next" at bounding box center [1301, 363] width 65 height 87
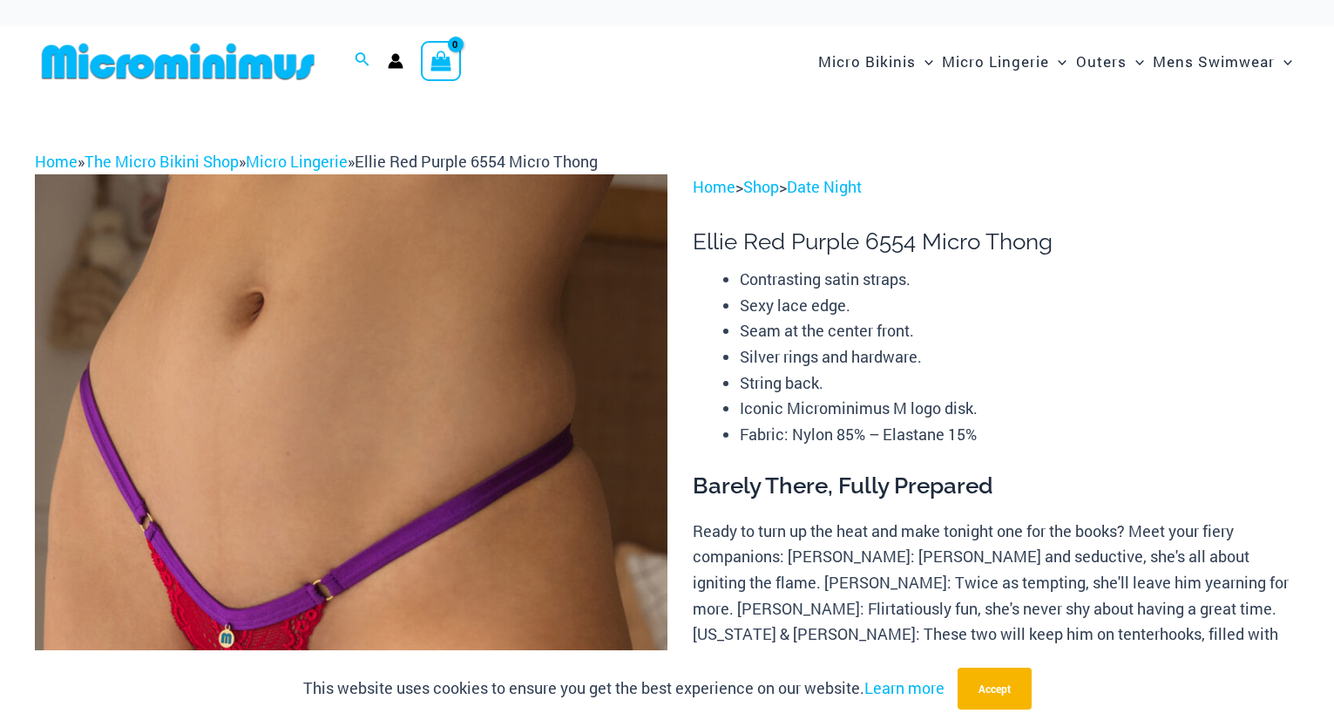
click at [506, 440] on img at bounding box center [351, 648] width 633 height 948
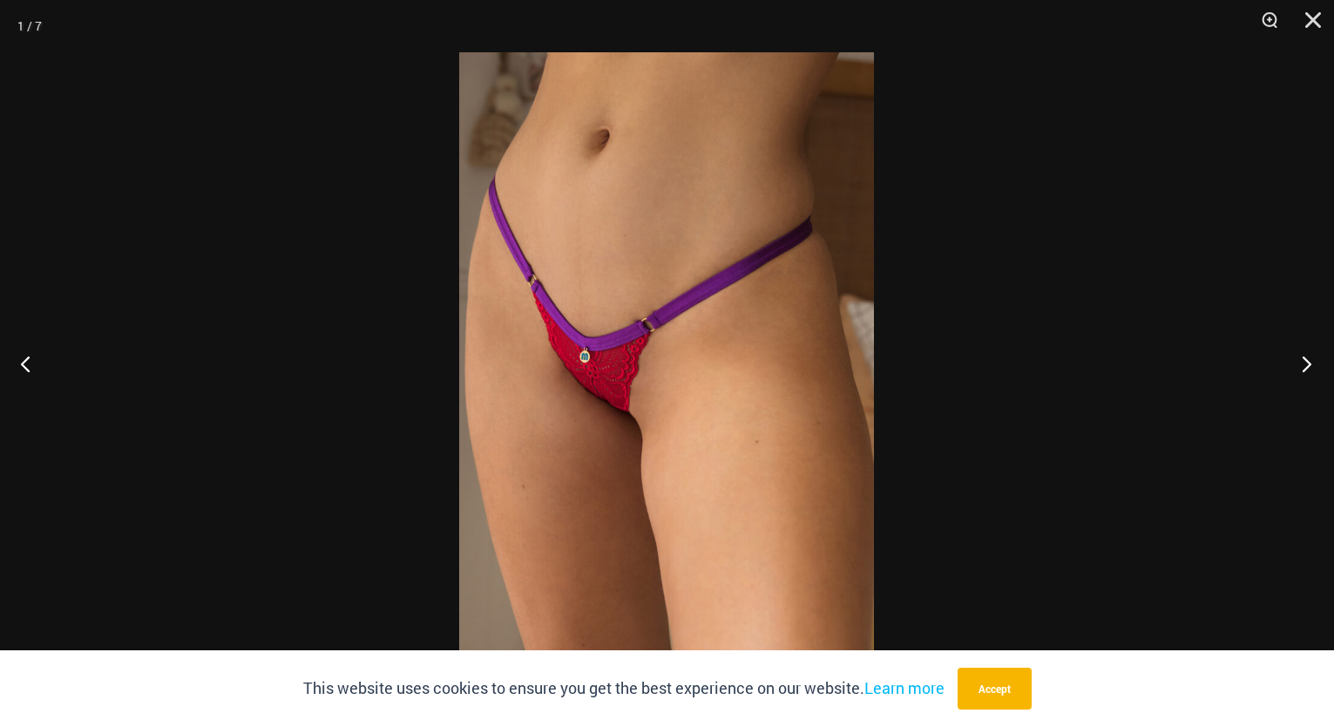
click at [1308, 374] on button "Next" at bounding box center [1301, 363] width 65 height 87
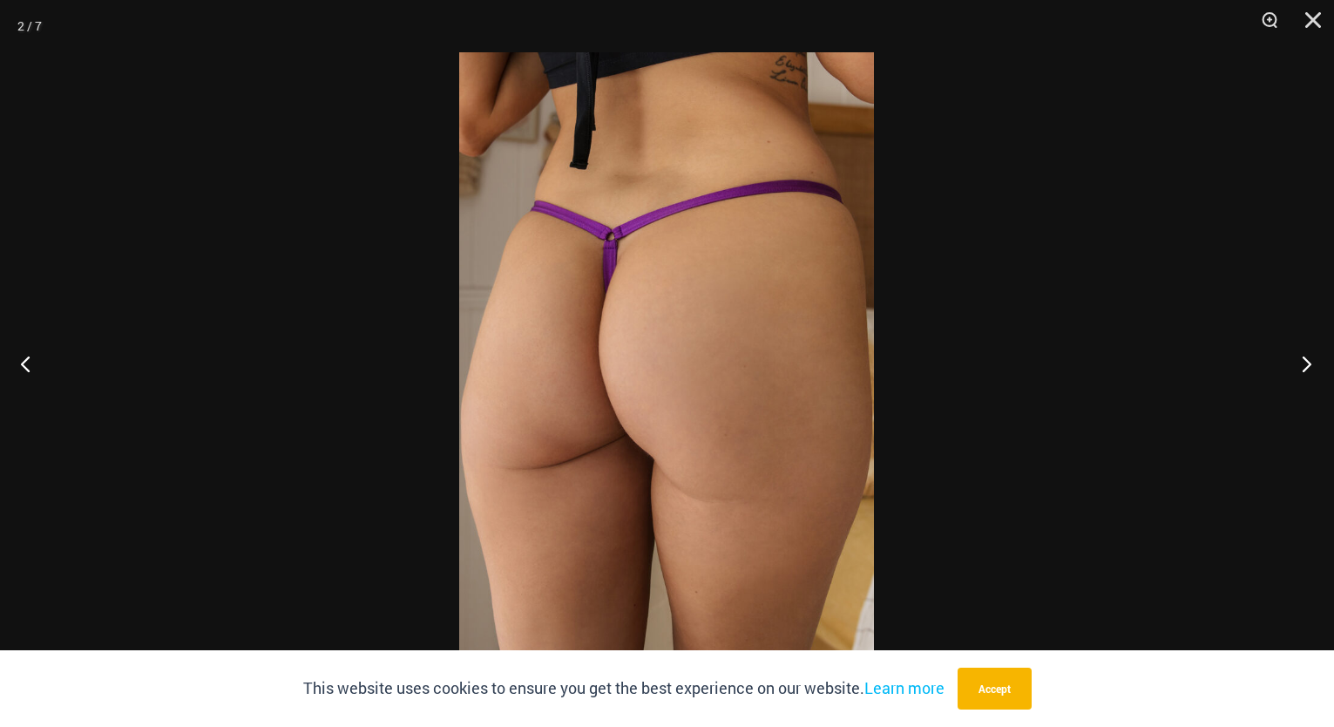
click at [1308, 374] on button "Next" at bounding box center [1301, 363] width 65 height 87
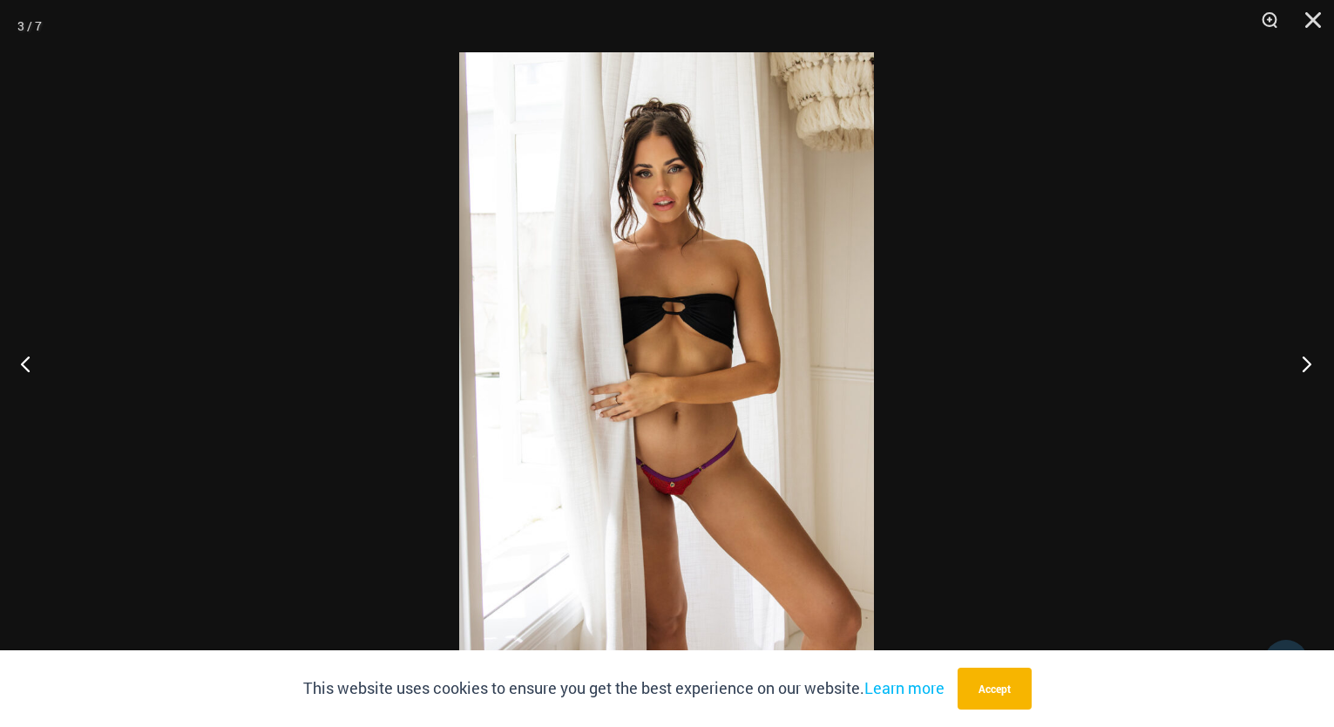
click at [1308, 374] on button "Next" at bounding box center [1301, 363] width 65 height 87
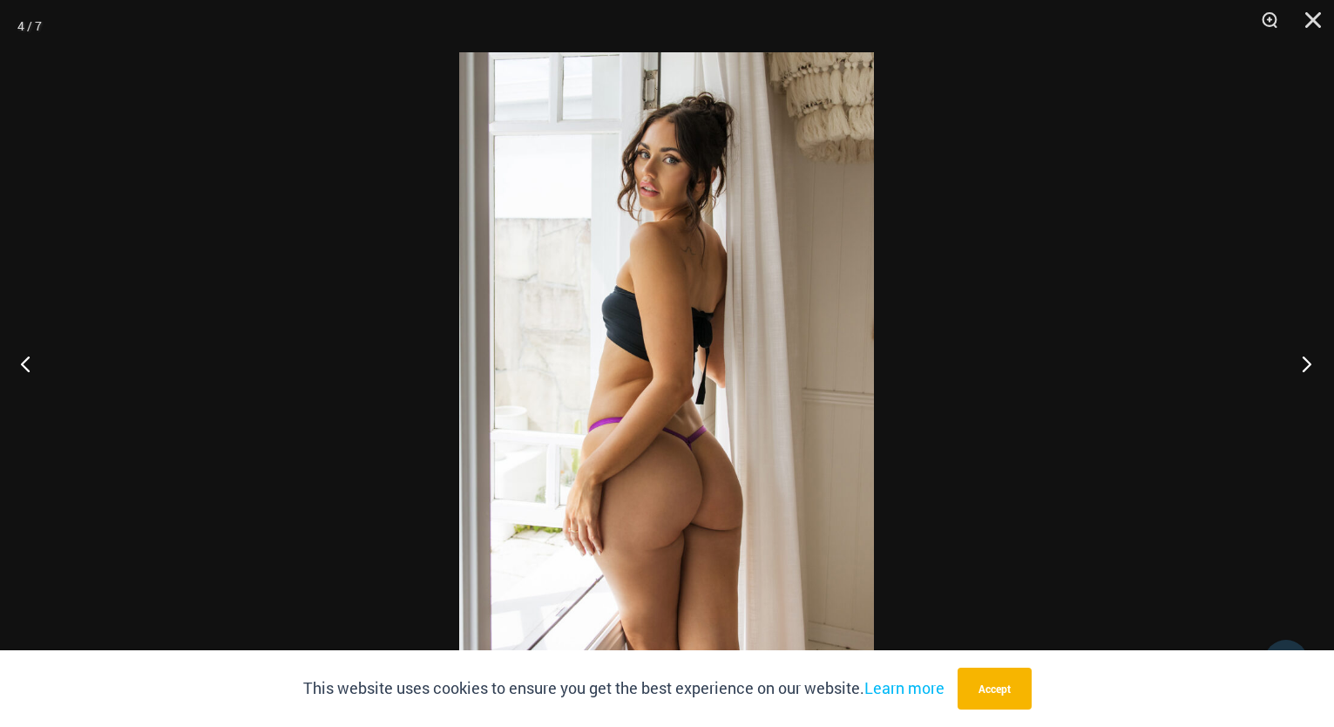
click at [1308, 374] on button "Next" at bounding box center [1301, 363] width 65 height 87
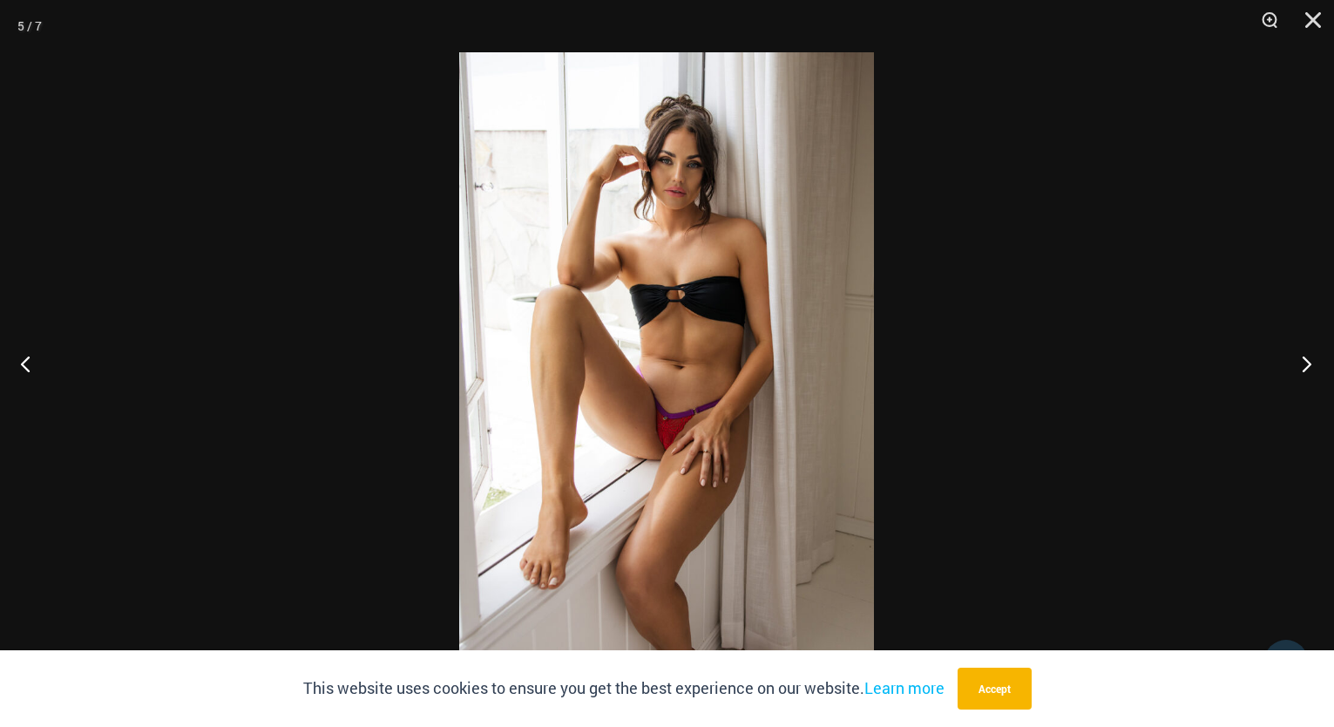
click at [1308, 374] on button "Next" at bounding box center [1301, 363] width 65 height 87
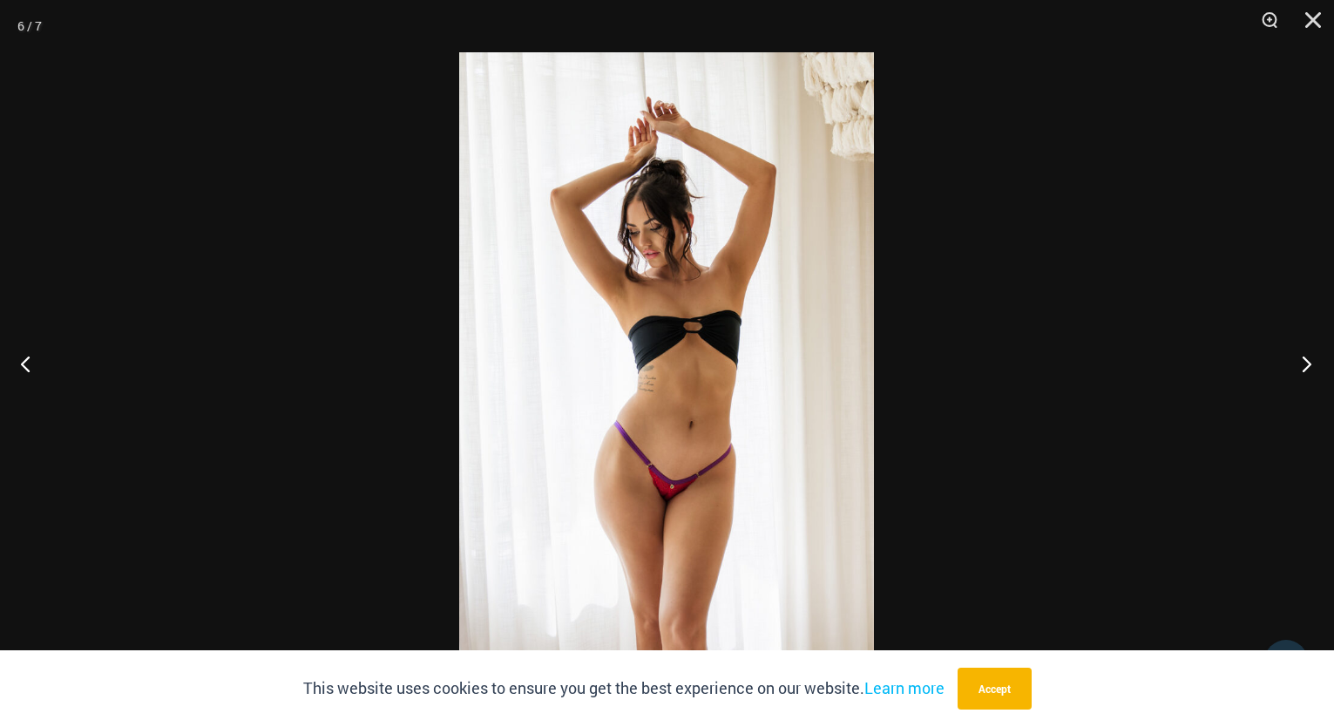
click at [1308, 374] on button "Next" at bounding box center [1301, 363] width 65 height 87
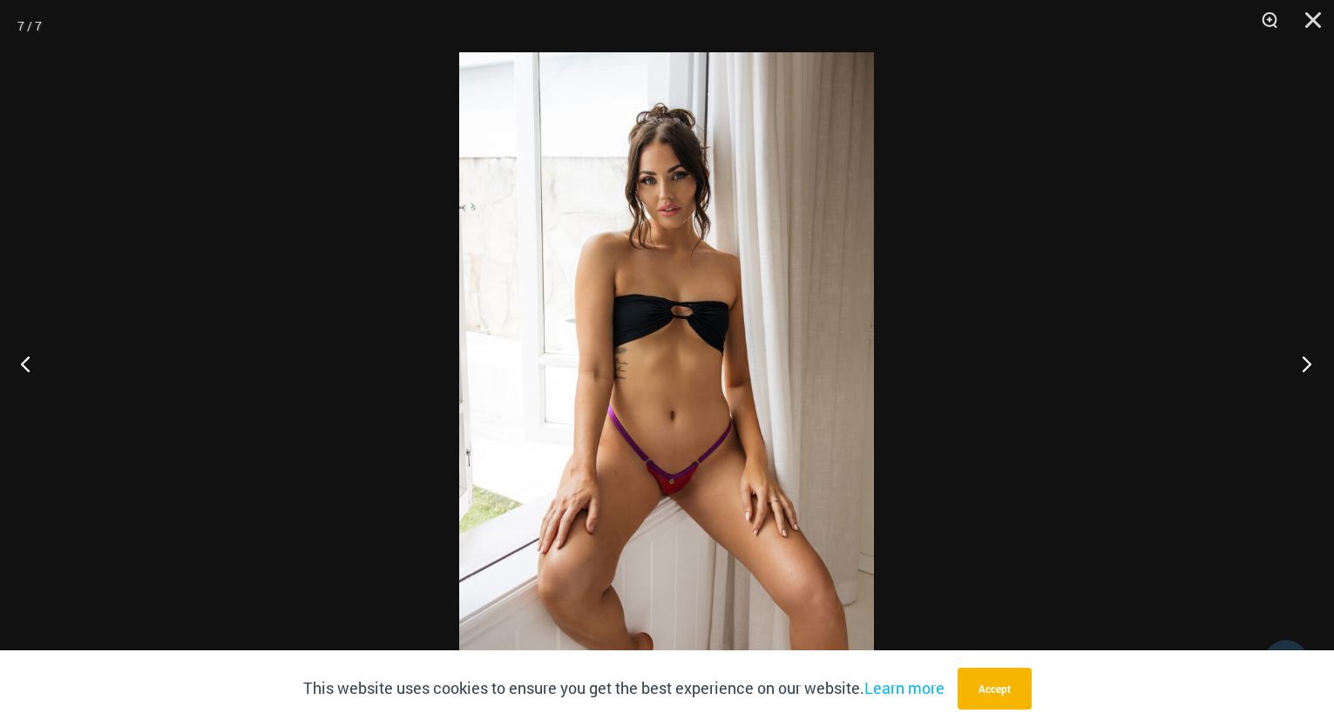
click at [1308, 374] on button "Next" at bounding box center [1301, 363] width 65 height 87
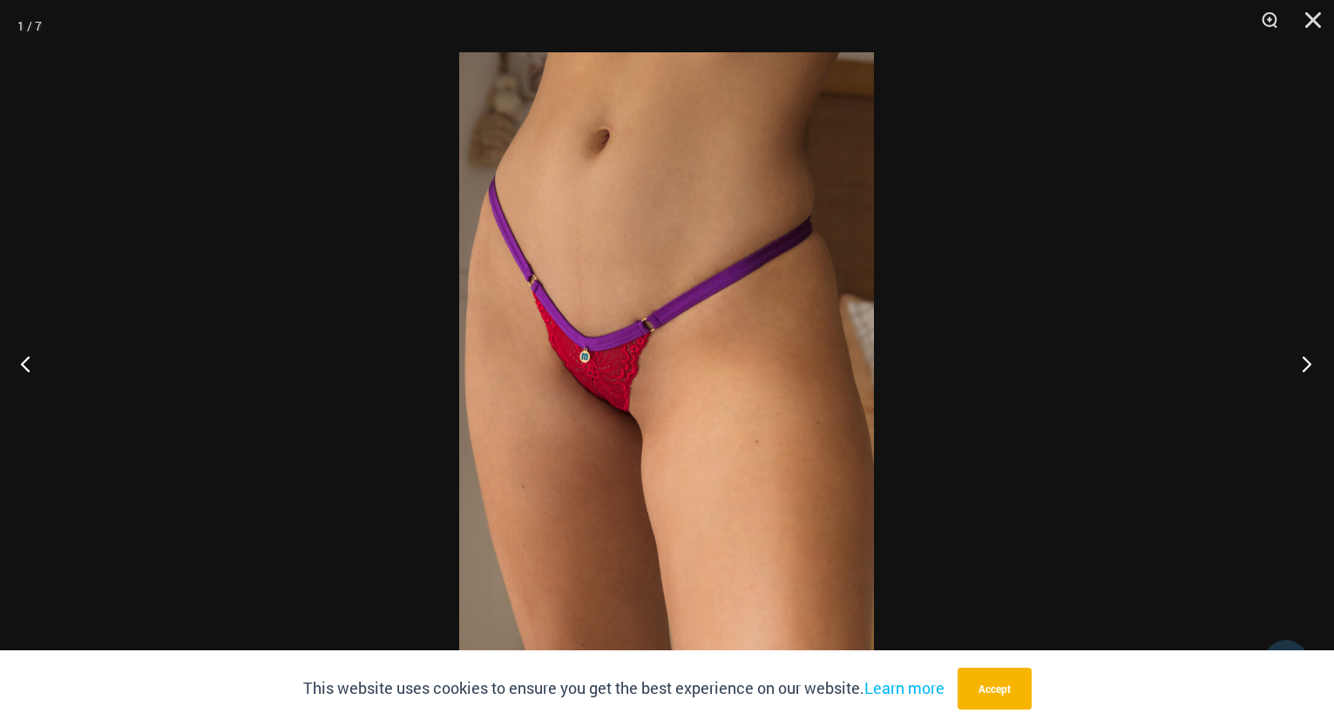
click at [1308, 374] on button "Next" at bounding box center [1301, 363] width 65 height 87
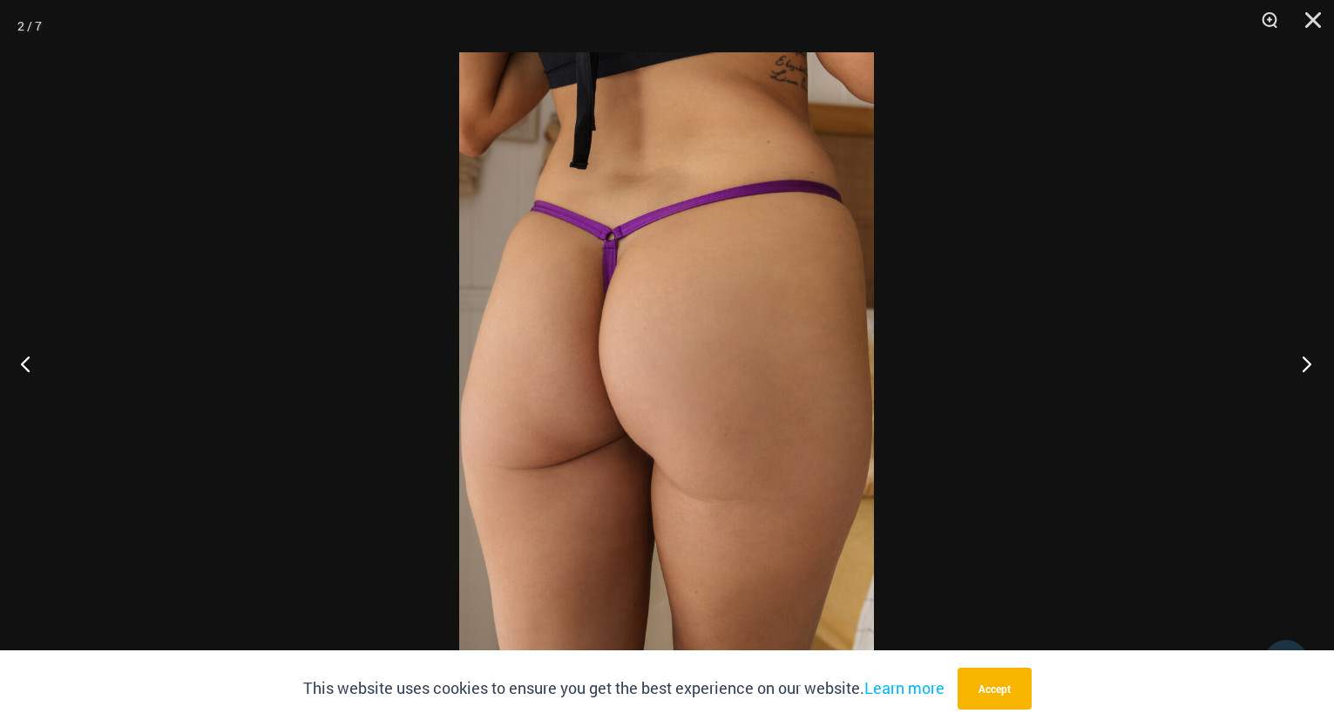
click at [1308, 374] on button "Next" at bounding box center [1301, 363] width 65 height 87
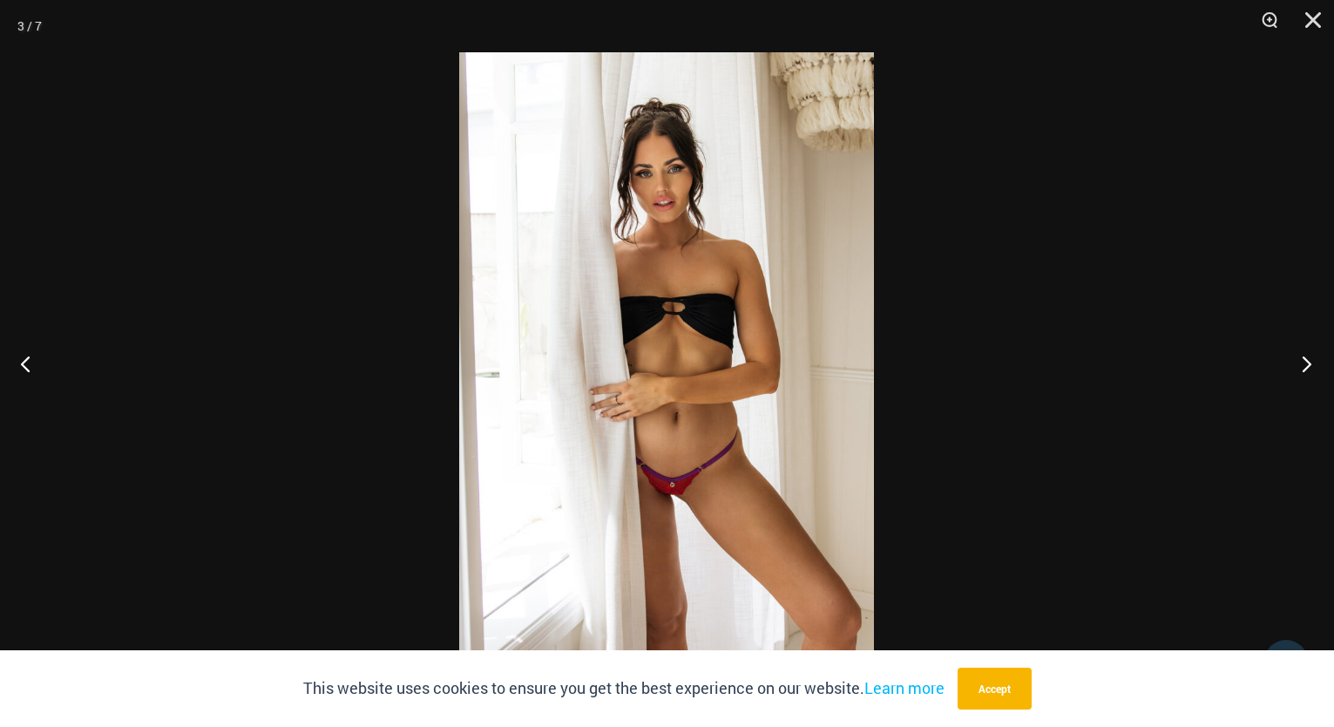
click at [1308, 374] on button "Next" at bounding box center [1301, 363] width 65 height 87
